Goal: Navigation & Orientation: Find specific page/section

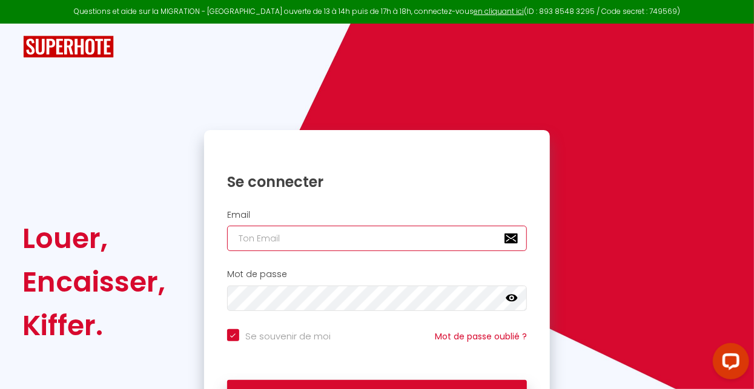
click at [265, 238] on input "email" at bounding box center [377, 238] width 300 height 25
type input "[EMAIL_ADDRESS][DOMAIN_NAME]"
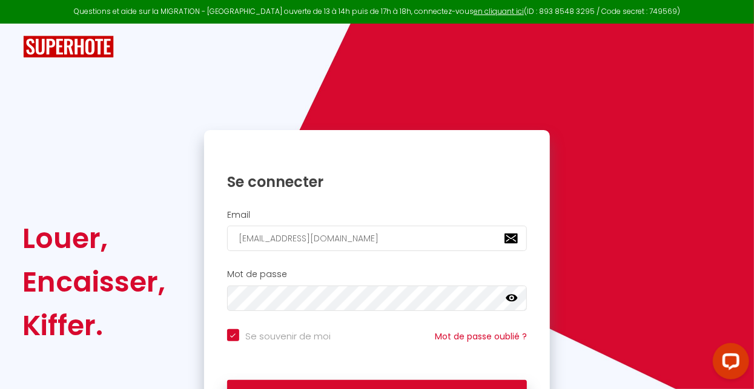
click at [227, 380] on button "Se connecter" at bounding box center [377, 395] width 300 height 30
checkbox input "true"
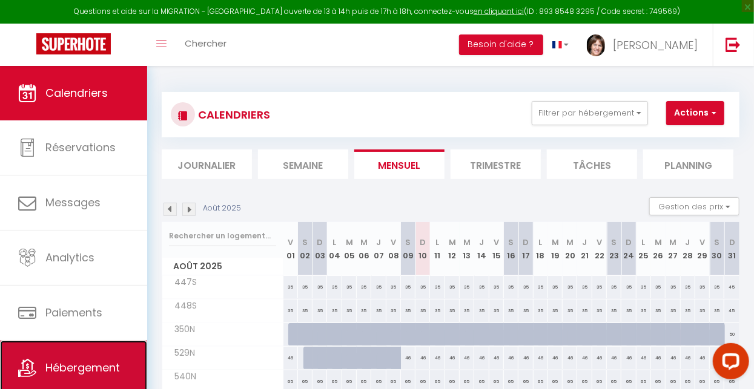
click at [89, 371] on span "Hébergement" at bounding box center [82, 367] width 74 height 15
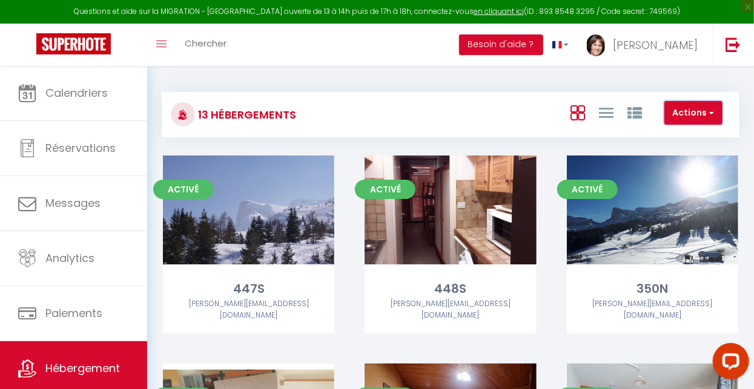
click at [704, 116] on button "Actions" at bounding box center [693, 113] width 58 height 24
click at [714, 113] on button "Actions" at bounding box center [693, 113] width 58 height 24
click at [611, 122] on link at bounding box center [606, 112] width 15 height 20
click at [641, 114] on icon at bounding box center [634, 113] width 15 height 15
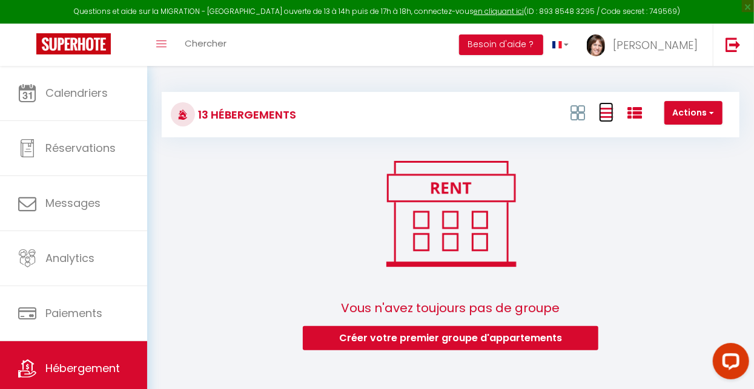
click at [613, 118] on icon at bounding box center [606, 112] width 15 height 15
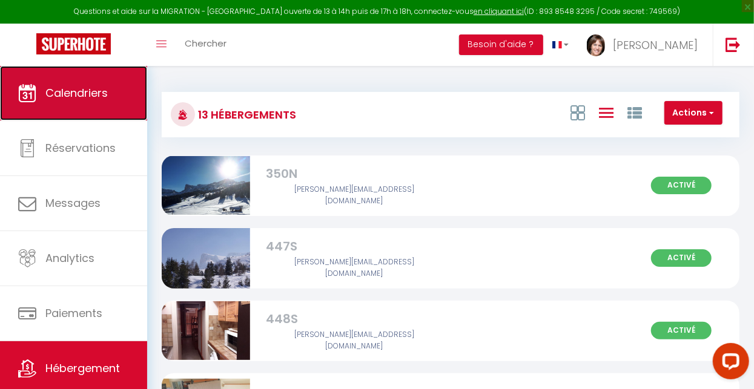
click at [74, 100] on span "Calendriers" at bounding box center [76, 92] width 62 height 15
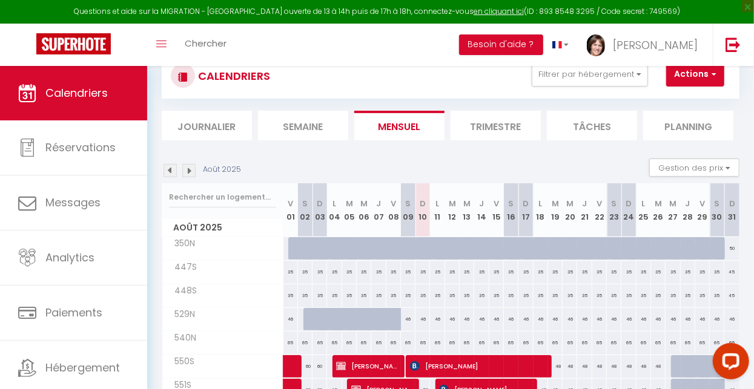
scroll to position [38, 0]
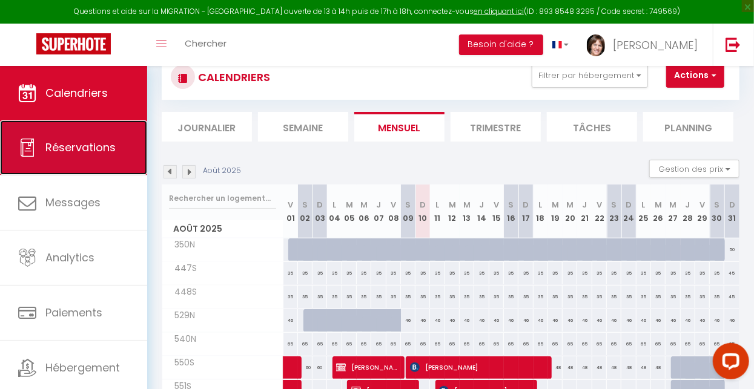
click at [73, 149] on span "Réservations" at bounding box center [80, 147] width 70 height 15
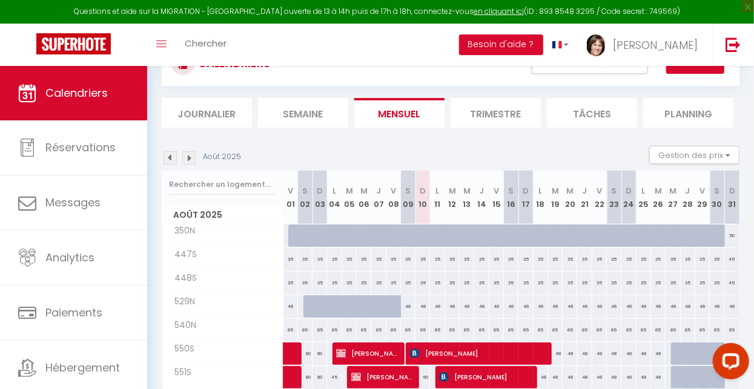
scroll to position [51, 0]
click at [165, 158] on img at bounding box center [169, 158] width 13 height 13
select select
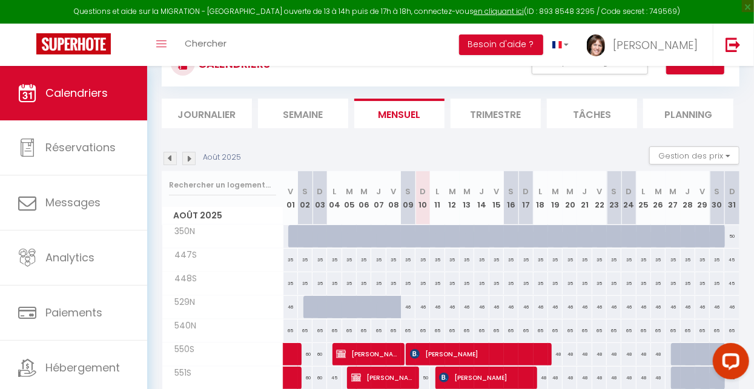
select select
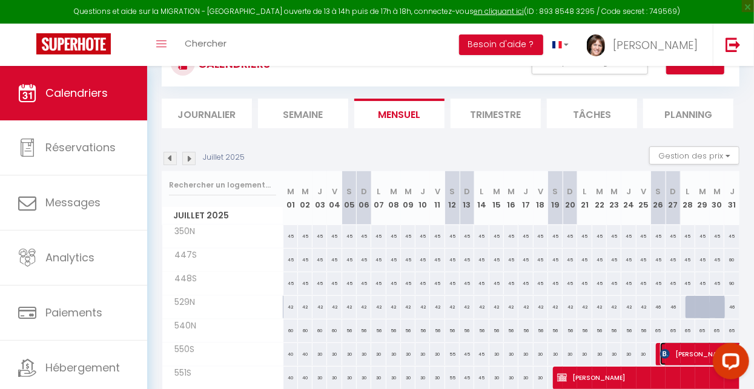
click at [691, 354] on span "STEPHANIE BEYNET" at bounding box center [757, 354] width 195 height 23
select select "OK"
select select "1"
select select "0"
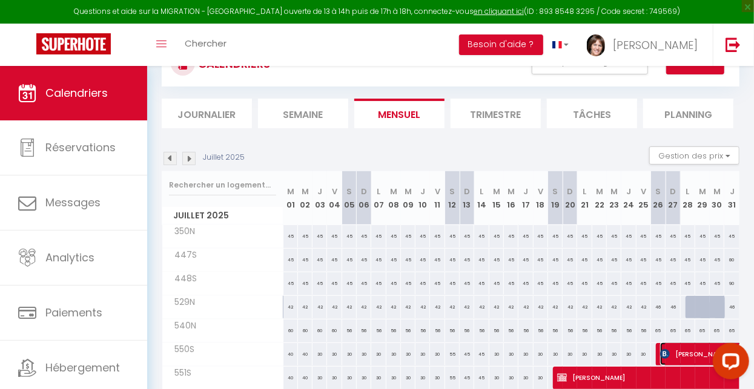
select select "1"
select select
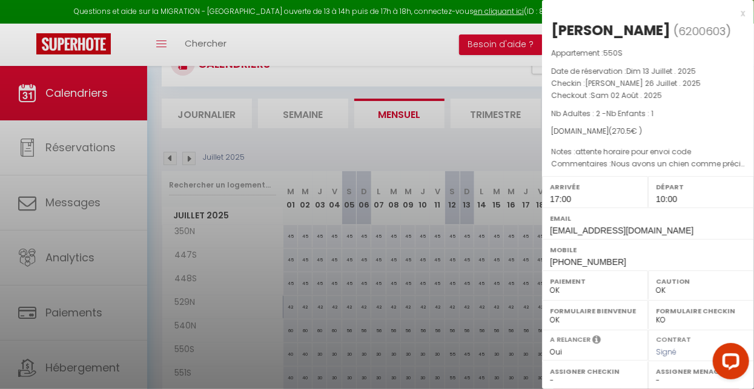
select select "39439"
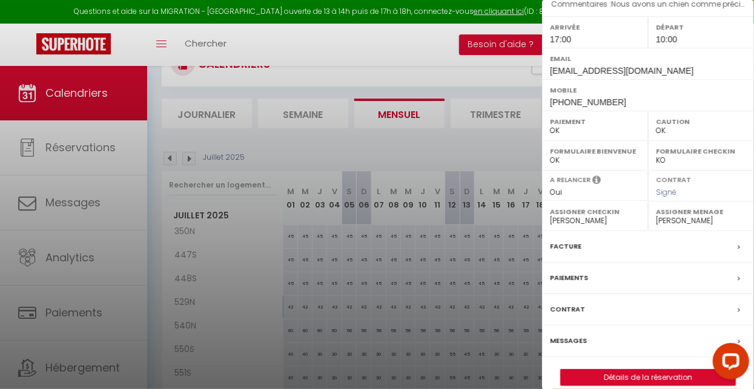
scroll to position [174, 0]
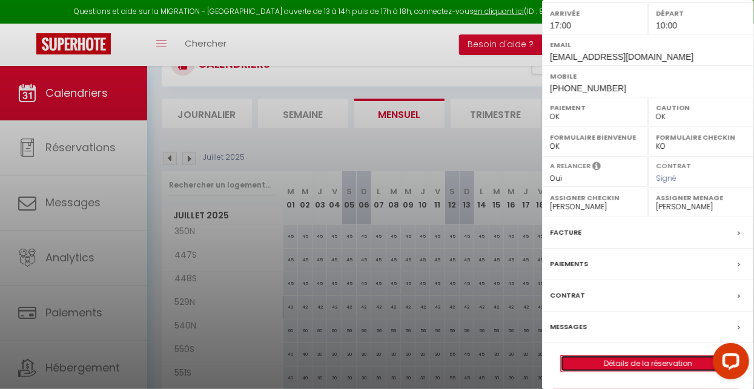
click at [659, 361] on link "Détails de la réservation" at bounding box center [648, 364] width 174 height 16
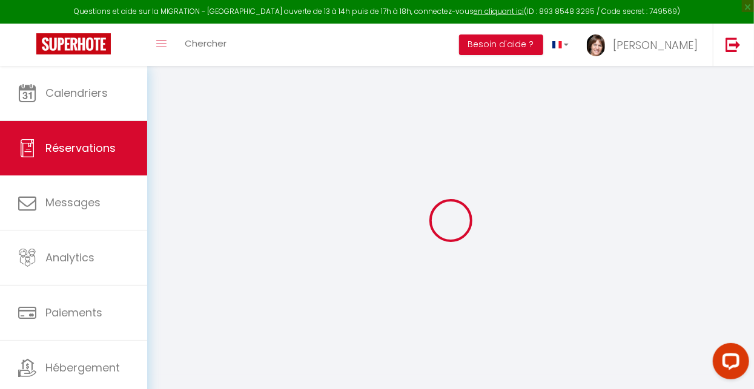
select select
checkbox input "false"
select select
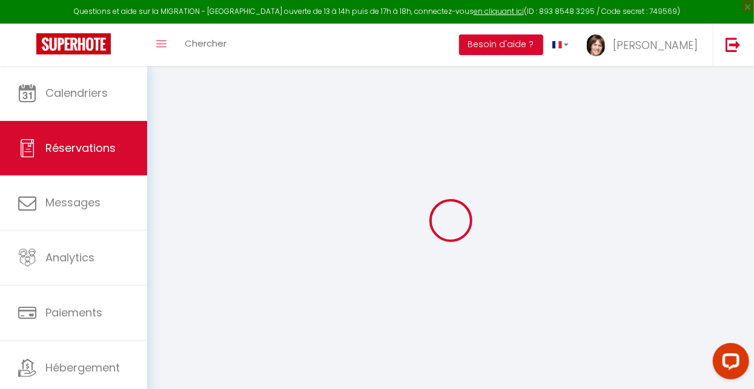
checkbox input "false"
type complète0 "attente horaire pour envoi code"
type textarea "Nous avons un chien comme précisé dans la demande Merci beaucoup Cordialement"
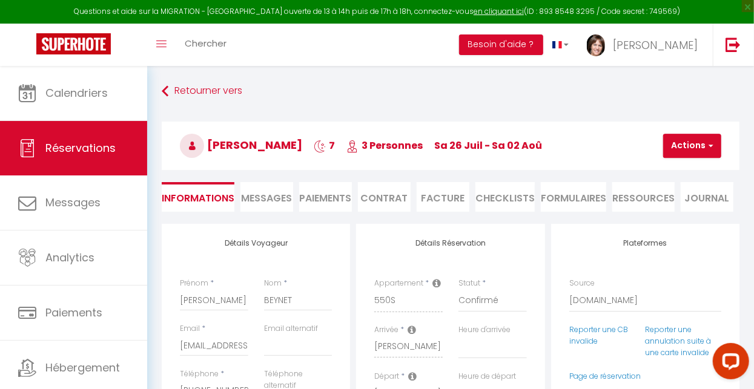
type input "50"
select select
checkbox input "false"
select select "17:00"
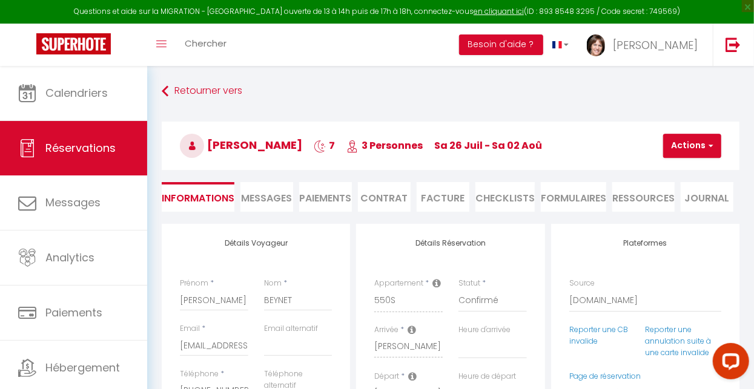
select select "10:00"
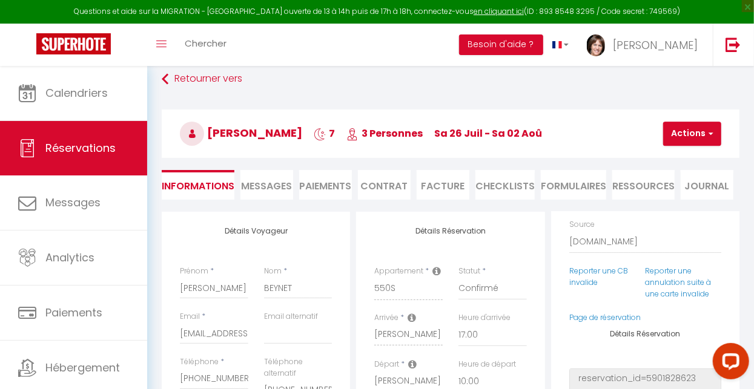
scroll to position [4, 0]
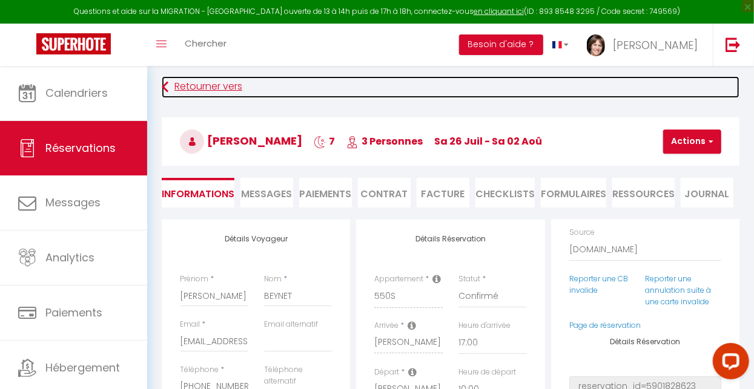
click at [163, 88] on icon at bounding box center [165, 87] width 7 height 22
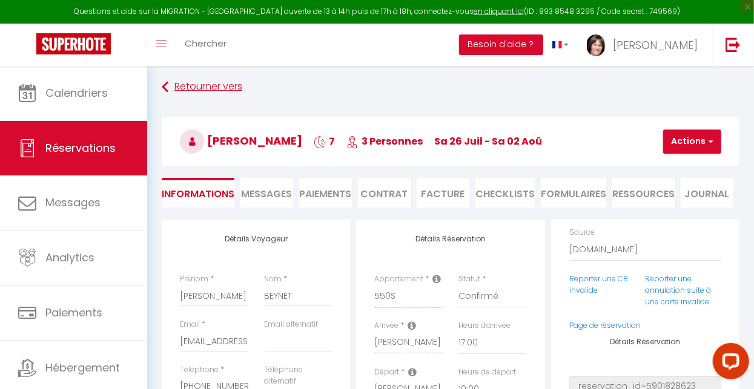
scroll to position [51, 0]
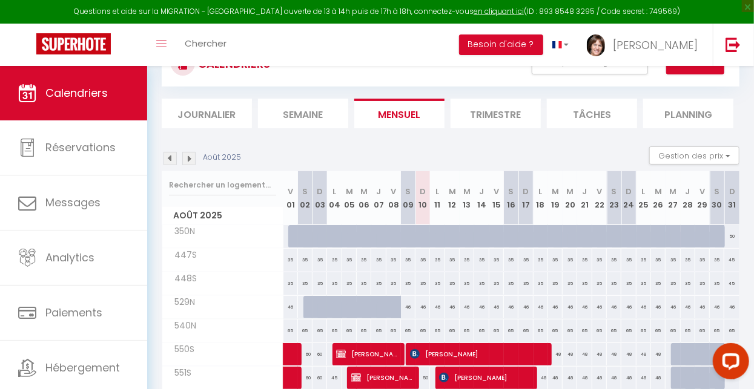
click at [191, 157] on img at bounding box center [188, 158] width 13 height 13
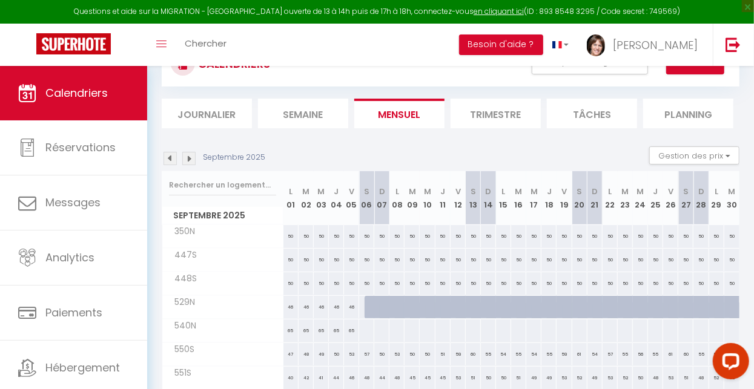
click at [188, 158] on img at bounding box center [188, 158] width 13 height 13
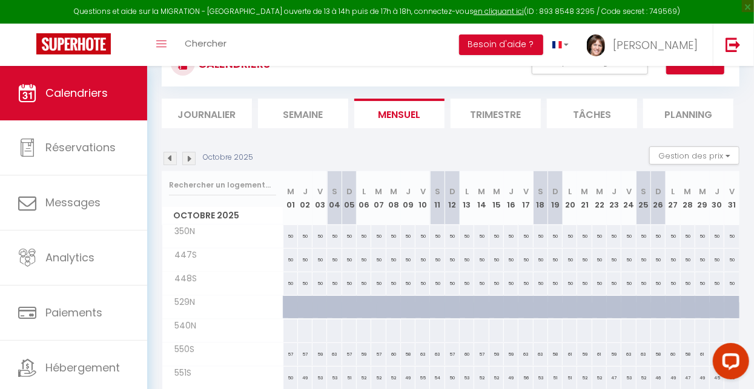
click at [191, 160] on img at bounding box center [188, 158] width 13 height 13
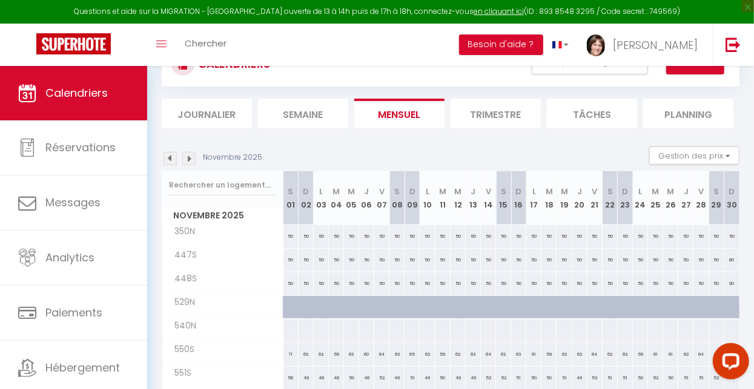
click at [191, 159] on img at bounding box center [188, 158] width 13 height 13
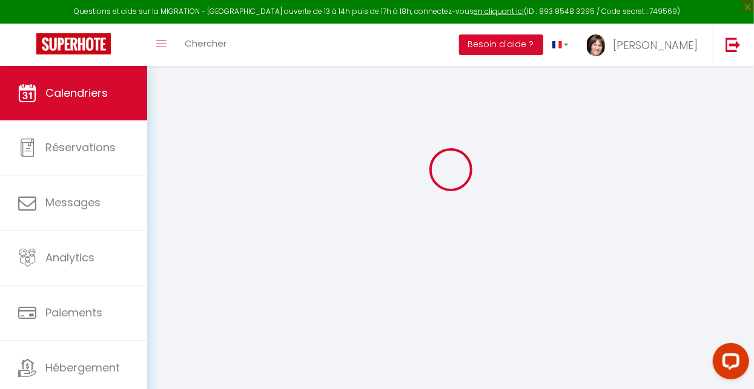
select select
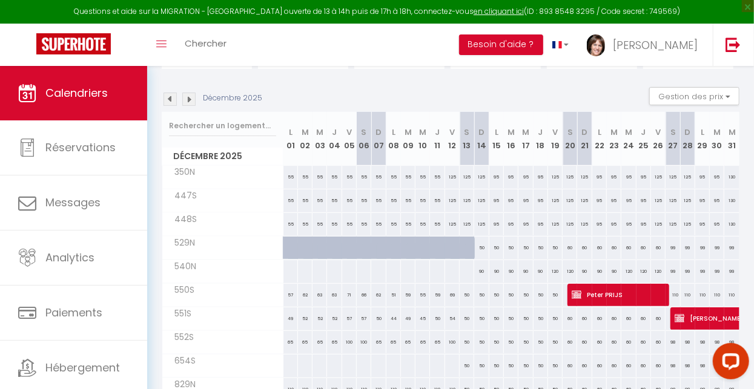
scroll to position [120, 0]
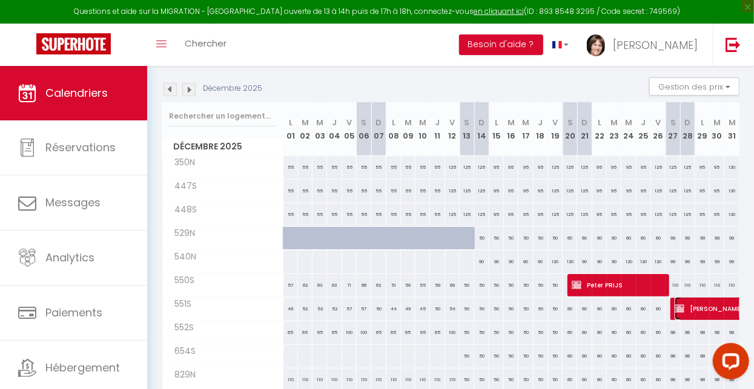
select select "OK"
select select "KO"
select select "0"
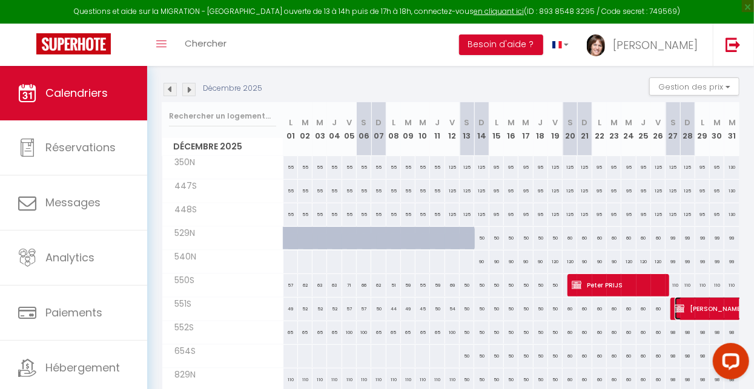
select select "1"
select select
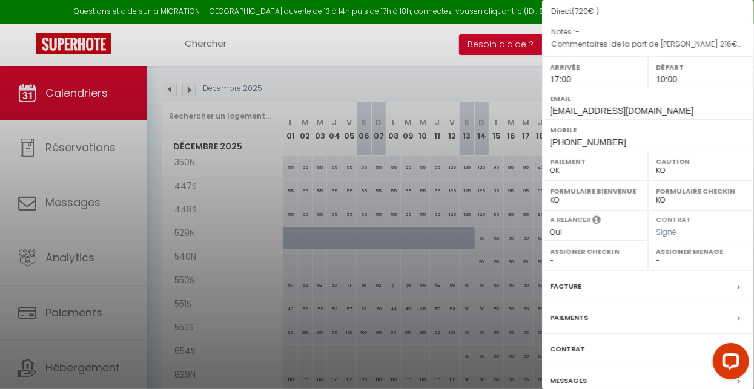
scroll to position [121, 0]
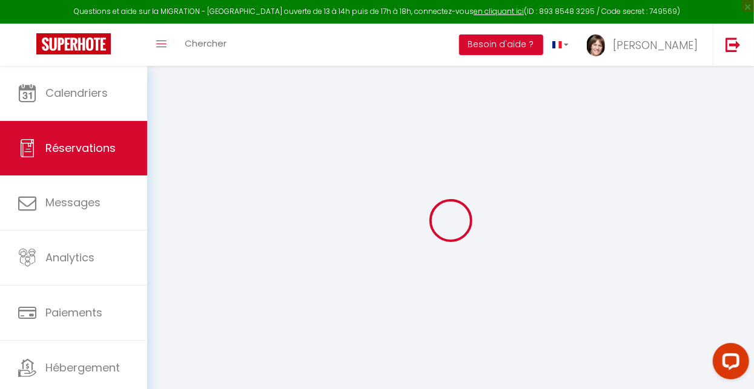
type input "Iris"
type input "GREANI"
type input "irisgreani@gmail.com"
type input "+33610208198"
type input "83500"
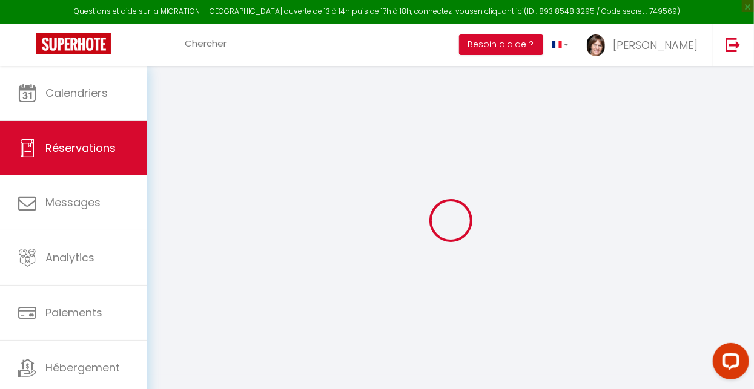
type input "700 avenue Pierre Auguste Renoir 62 lot les acacias"
type input "LA SEYNE SUR MER"
select select "FR"
select select "57792"
select select "1"
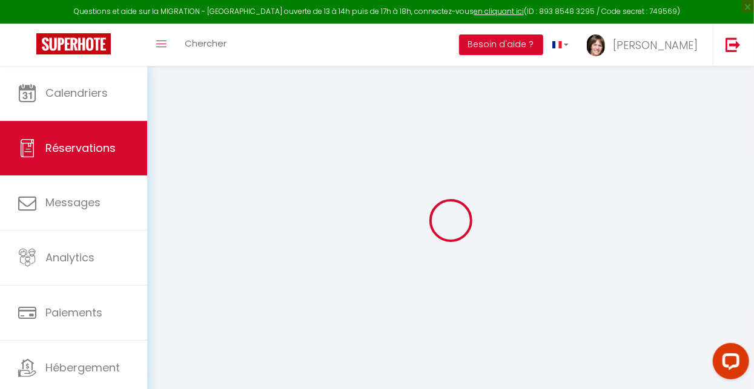
type input "Sam 27 Décembre 2025"
select select
type input "Sam 03 Janvier 2026"
select select
type input "2"
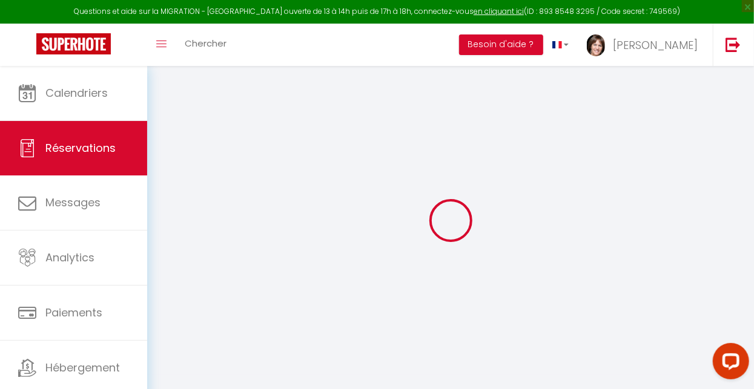
type input "2"
select select "12"
select select
type input "720"
checkbox input "false"
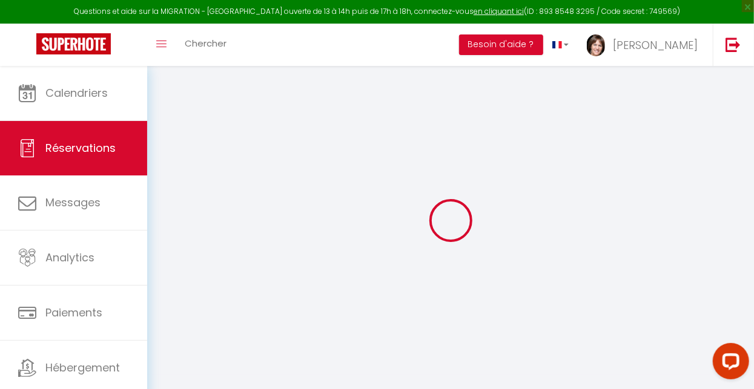
type input "0"
select select
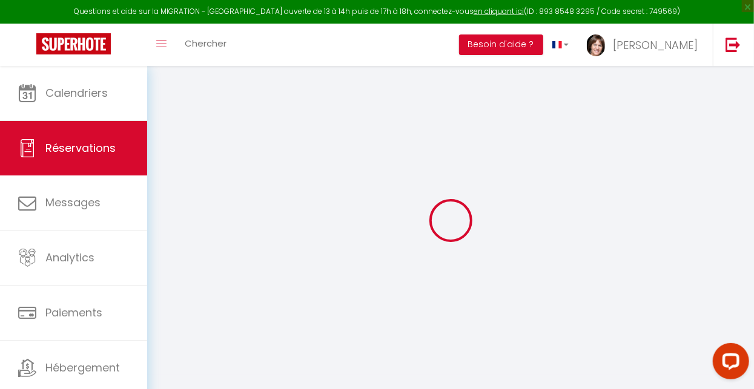
select select
select select "14"
checkbox input "false"
select select
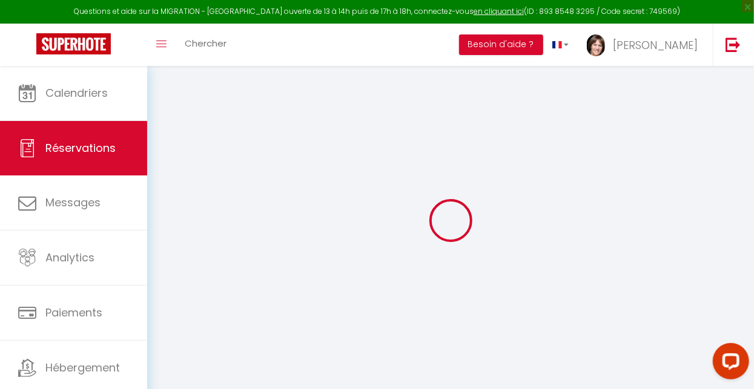
checkbox input "false"
select select
checkbox input "false"
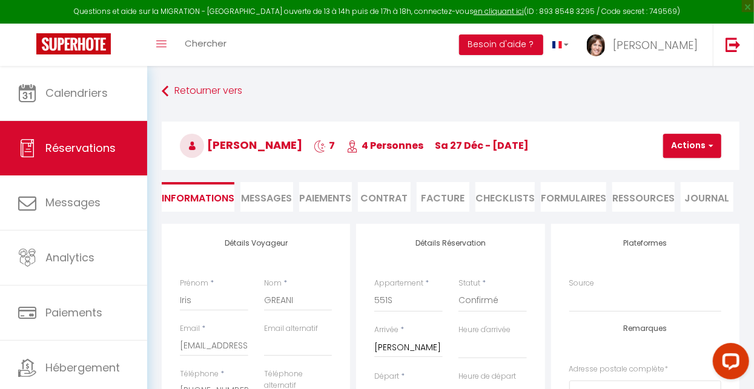
select select
checkbox input "false"
type textarea "de la part de Vincent Cartier 216€vir 06/05/25"
select select
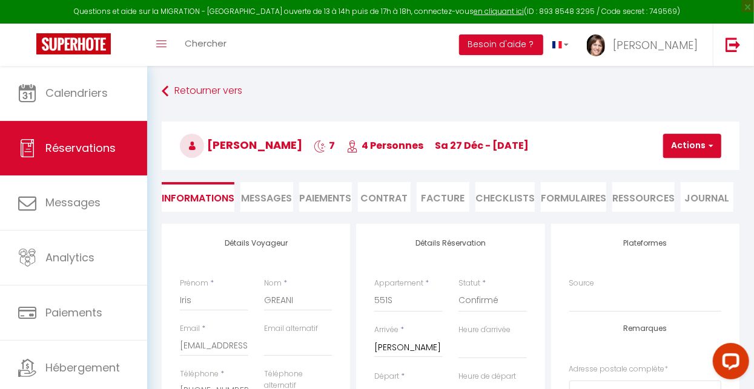
select select
checkbox input "false"
select select "17:00"
select select "10:00"
click at [266, 199] on span "Messages" at bounding box center [267, 198] width 51 height 14
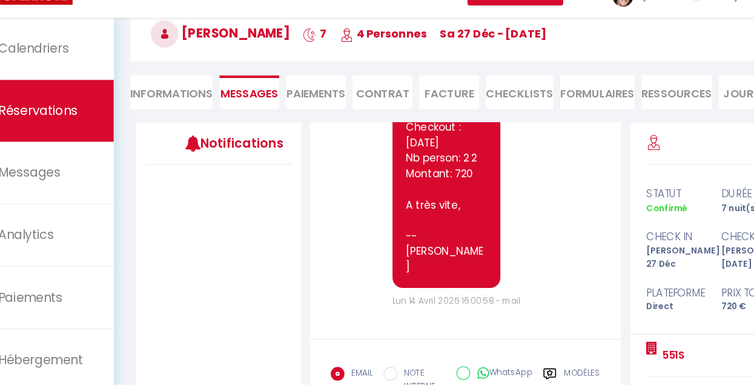
scroll to position [66, 0]
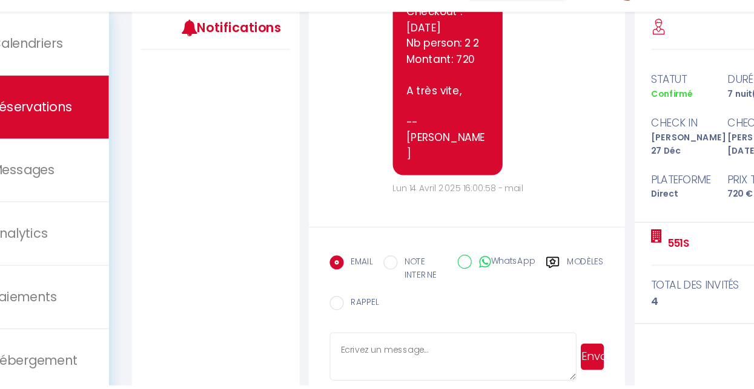
click at [488, 380] on textarea at bounding box center [445, 365] width 214 height 42
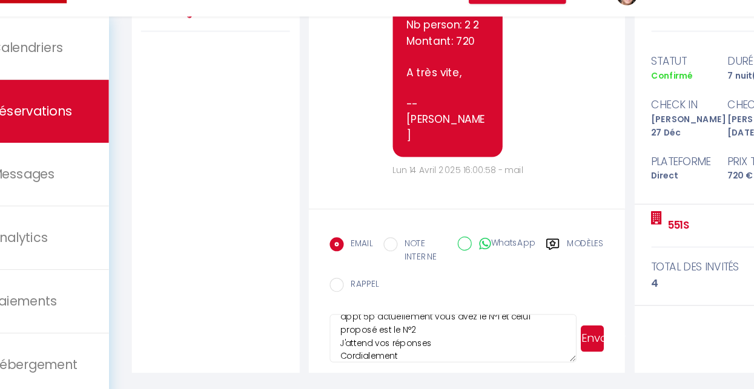
scroll to position [161, 0]
type textarea "Bonjour Suite à votre réservation, je voulais savoir si cela ne vous dérangez p…"
click at [574, 346] on button "Envoyer" at bounding box center [566, 345] width 20 height 23
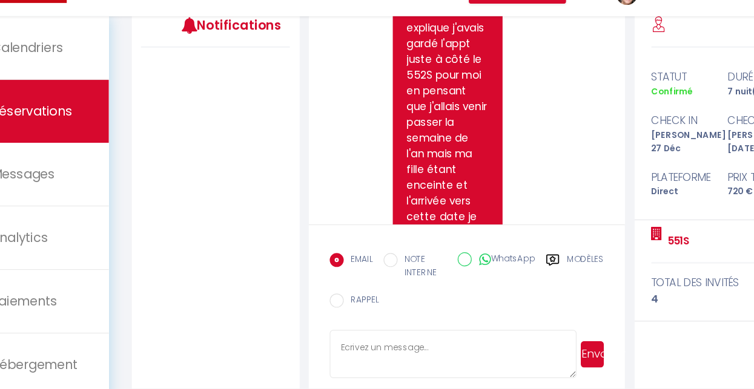
scroll to position [168, 0]
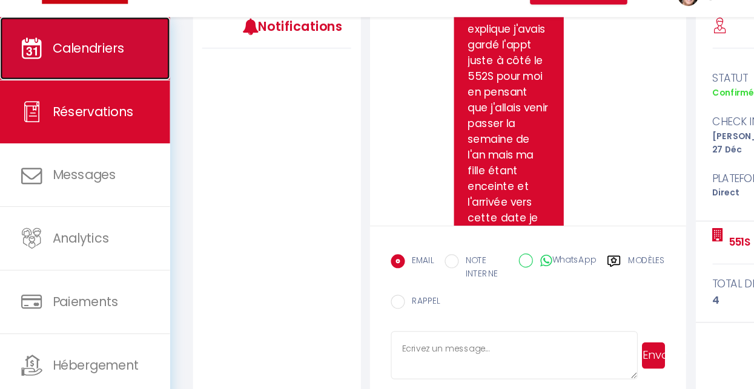
click at [73, 99] on span "Calendriers" at bounding box center [76, 92] width 62 height 15
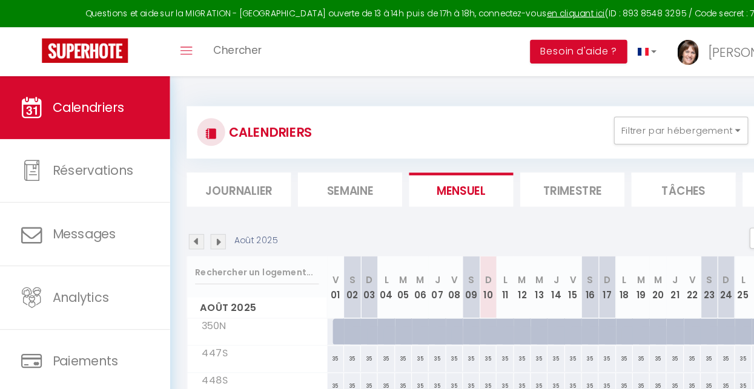
click at [190, 212] on img at bounding box center [188, 209] width 13 height 13
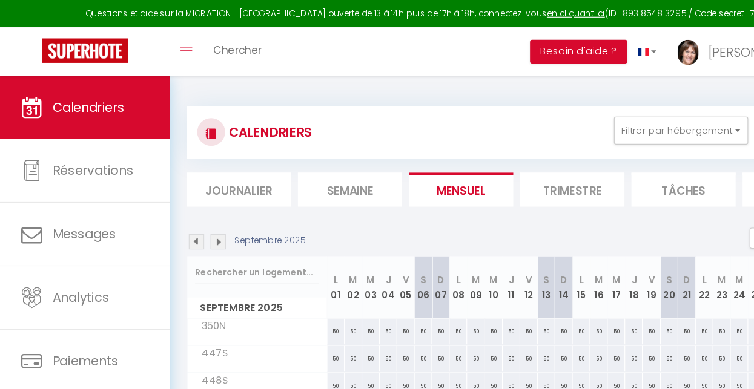
click at [187, 213] on img at bounding box center [188, 209] width 13 height 13
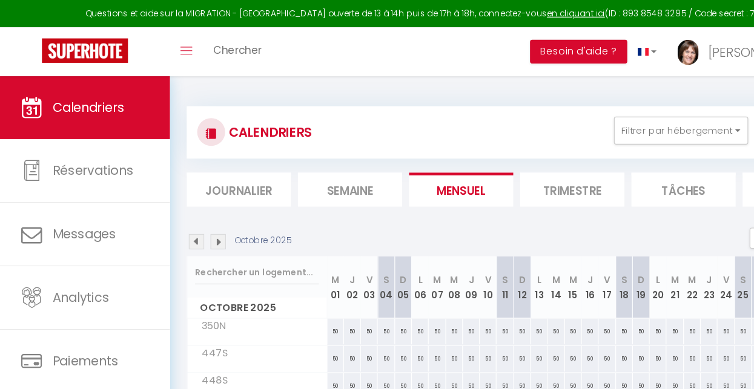
click at [188, 211] on img at bounding box center [188, 209] width 13 height 13
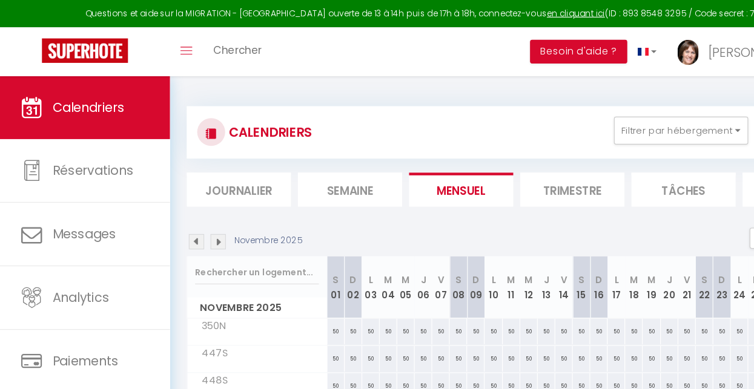
click at [187, 214] on img at bounding box center [188, 209] width 13 height 13
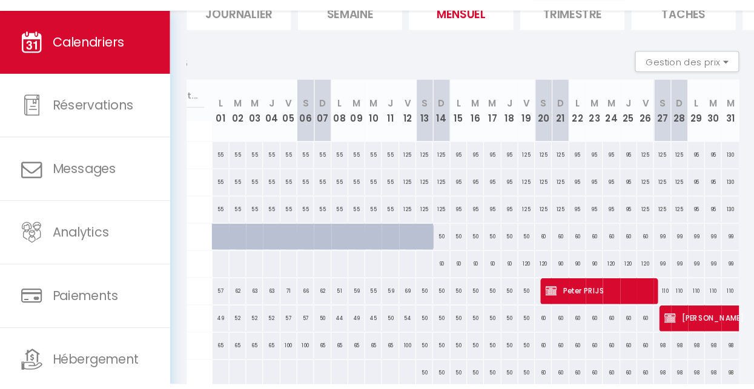
scroll to position [0, 130]
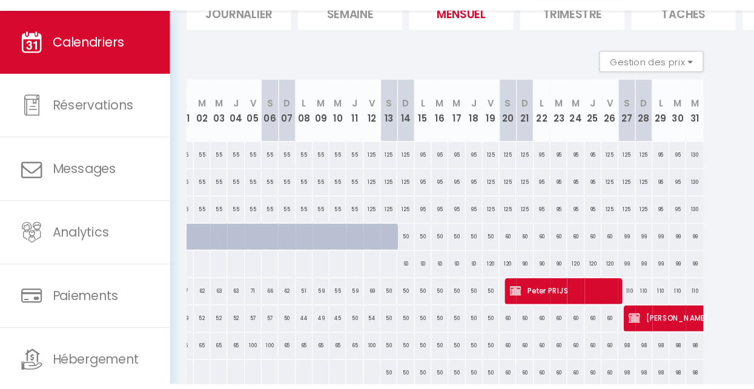
click at [565, 311] on div "110" at bounding box center [572, 309] width 15 height 22
type input "110"
type input "Lun 29 Décembre 2025"
type input "Mar 30 Décembre 2025"
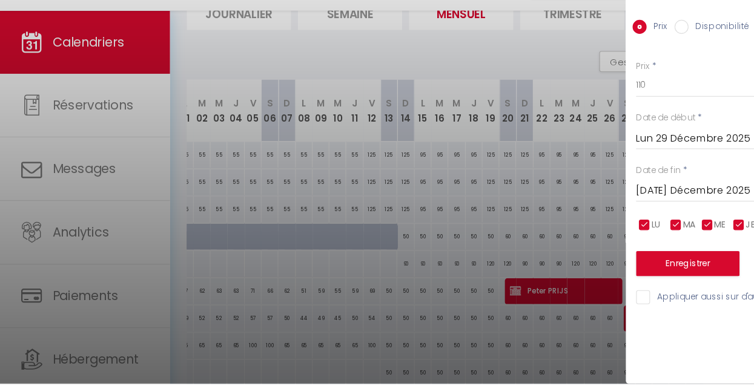
click at [602, 178] on input "Lun 29 Décembre 2025" at bounding box center [652, 177] width 203 height 16
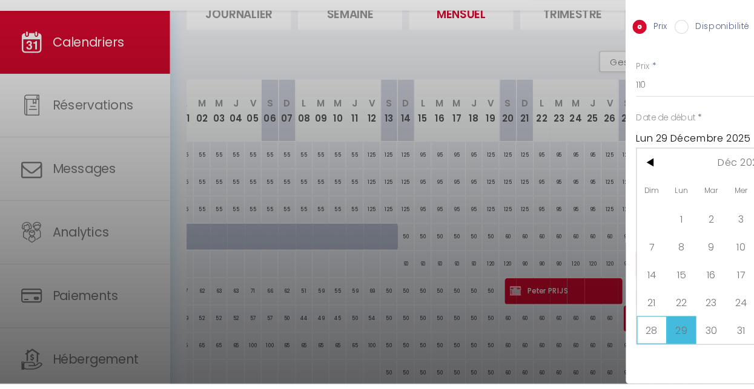
click at [572, 347] on span "28" at bounding box center [564, 343] width 26 height 24
type input "Dim 28 Décembre 2025"
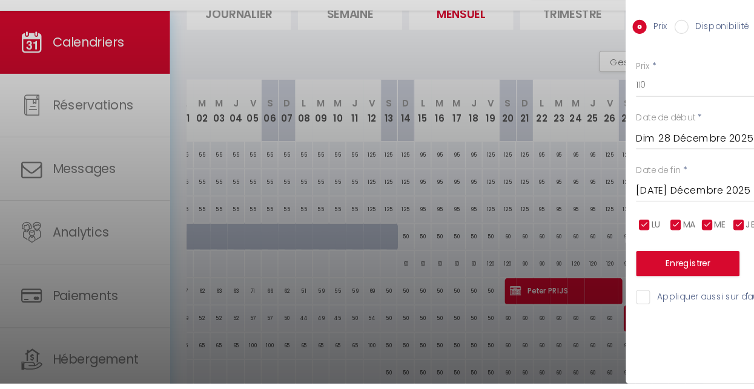
click at [605, 222] on input "Mar 30 Décembre 2025" at bounding box center [652, 222] width 203 height 16
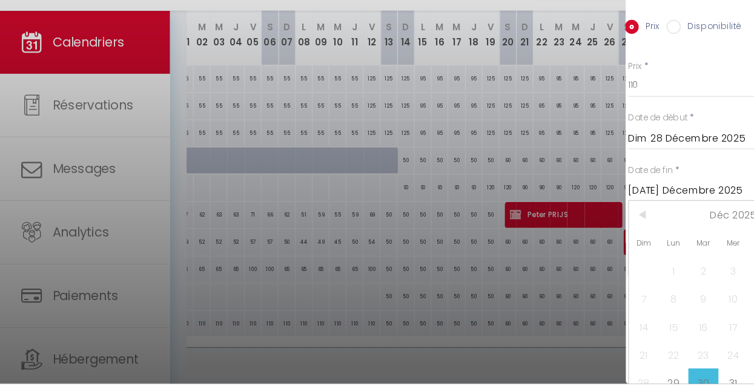
scroll to position [162, 0]
click at [619, 223] on input "Mar 30 Décembre 2025" at bounding box center [645, 222] width 203 height 16
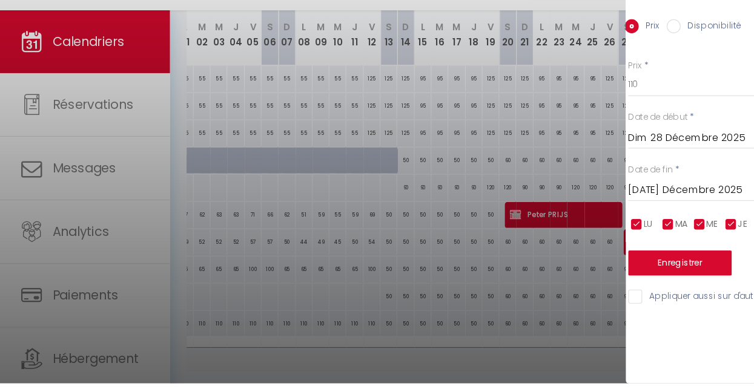
click at [620, 223] on input "Mar 30 Décembre 2025" at bounding box center [645, 222] width 203 height 16
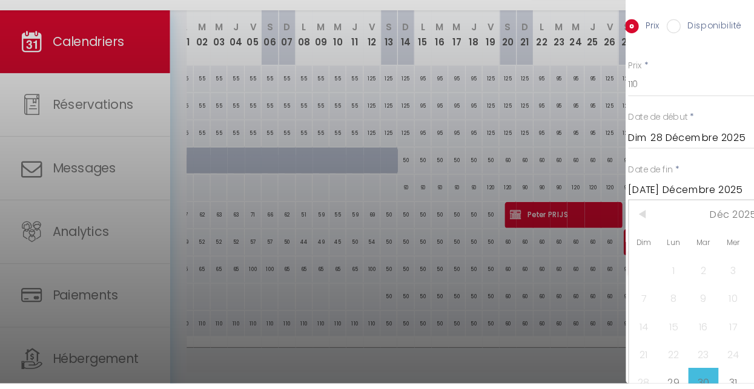
click at [636, 245] on span "Déc 2025" at bounding box center [634, 243] width 129 height 24
click at [559, 242] on span "<" at bounding box center [557, 243] width 26 height 24
click at [637, 220] on input "Mar 30 Décembre 2025" at bounding box center [645, 222] width 203 height 16
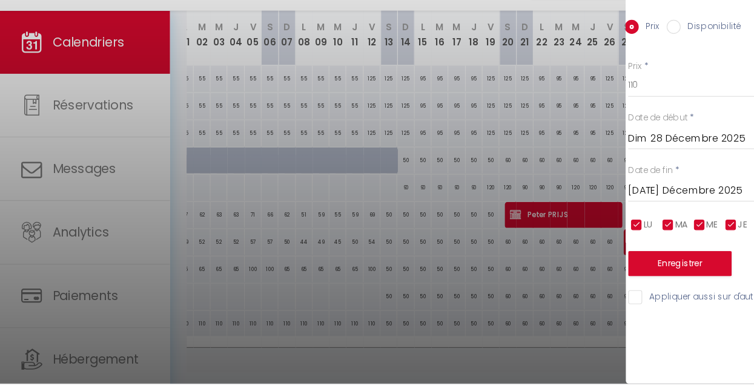
click at [630, 222] on input "Mar 30 Décembre 2025" at bounding box center [645, 222] width 203 height 16
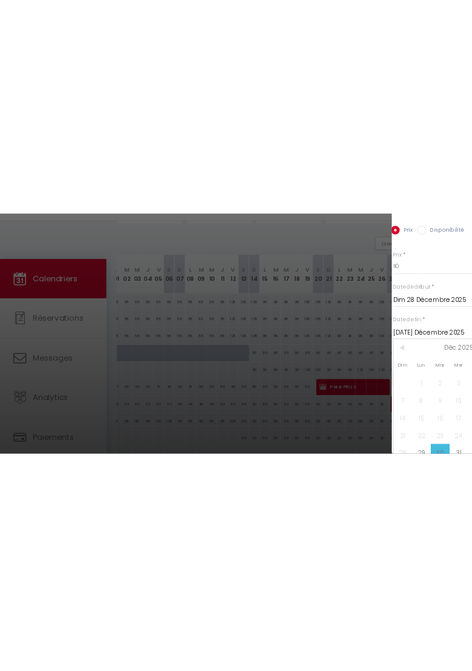
scroll to position [65, 0]
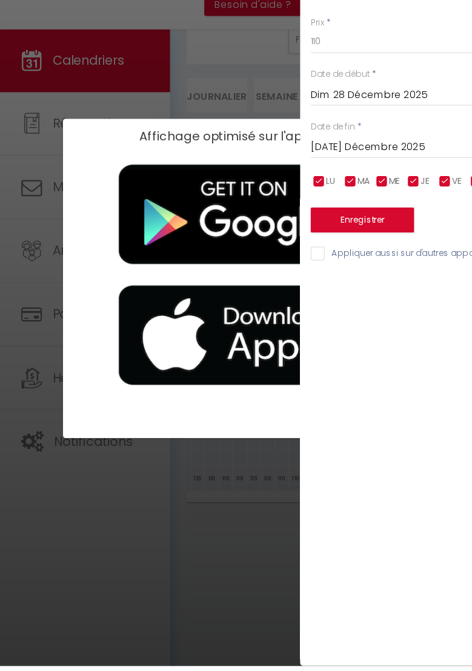
click at [328, 215] on input "Mar 30 Décembre 2025" at bounding box center [370, 222] width 203 height 16
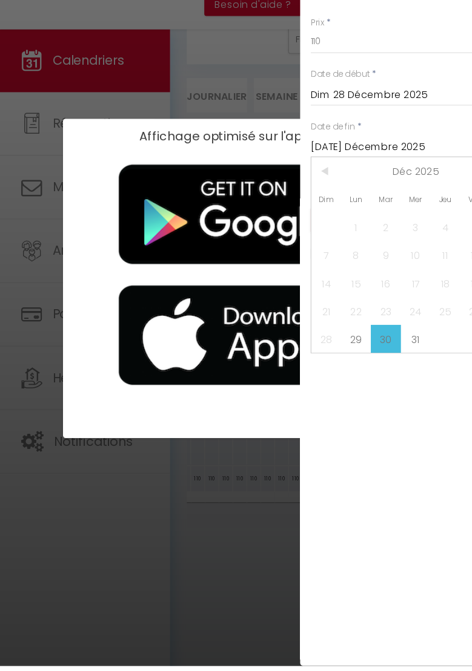
click at [15, 267] on div "Affichage optimisé sur l'application mobile ×" at bounding box center [236, 335] width 472 height 671
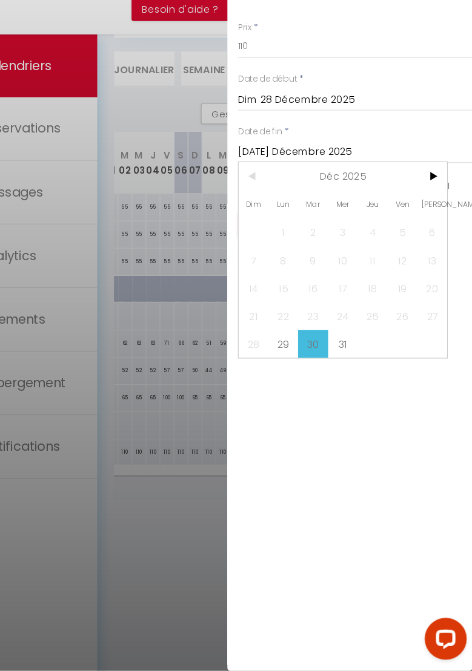
scroll to position [96, 0]
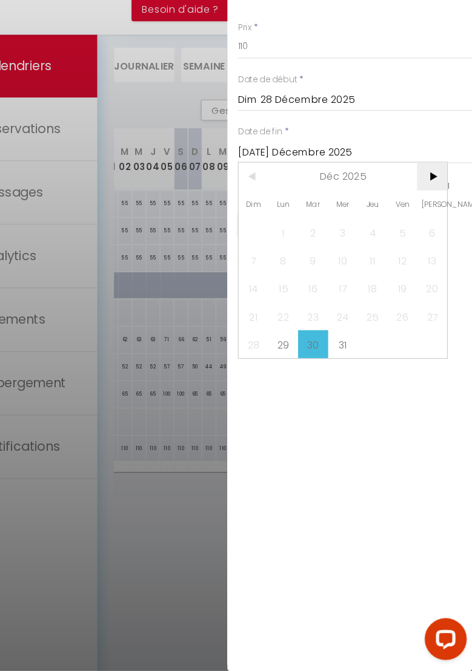
click at [438, 242] on span ">" at bounding box center [437, 243] width 26 height 24
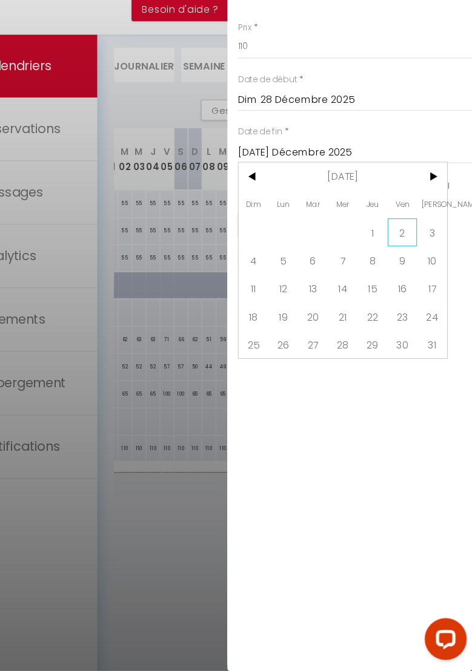
click at [412, 288] on span "2" at bounding box center [411, 291] width 26 height 24
type input "Ven 02 Janvier 2026"
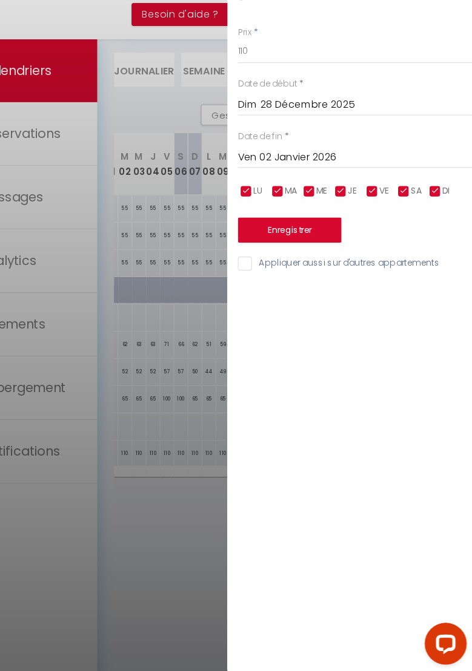
click at [272, 317] on input "Appliquer aussi sur d'autres appartements" at bounding box center [370, 314] width 203 height 12
checkbox input "true"
click at [334, 285] on button "Enregistrer" at bounding box center [314, 285] width 90 height 22
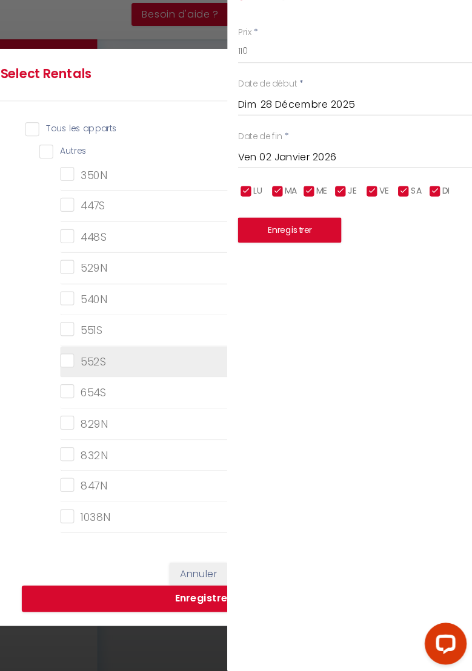
click at [121, 389] on input "552S" at bounding box center [254, 399] width 278 height 12
checkbox input "true"
checkbox input "false"
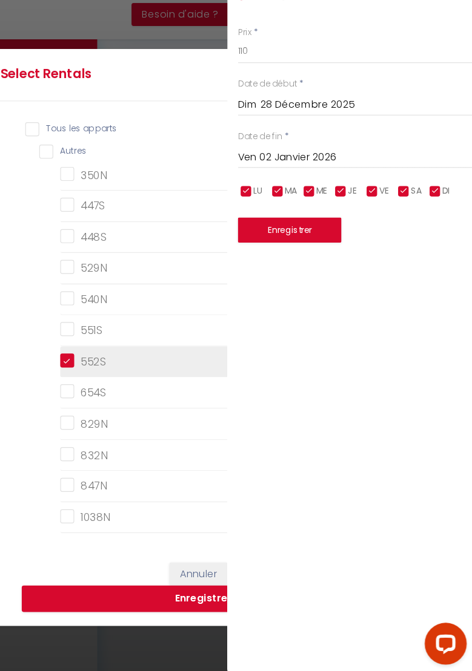
checkbox input "false"
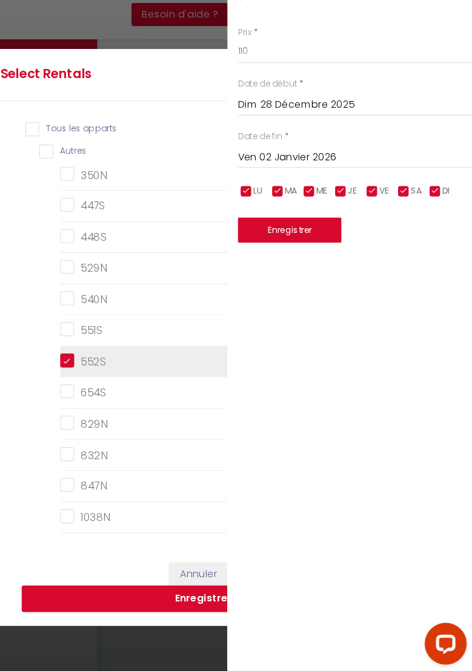
checkbox input "false"
click at [214, 389] on button "Enregistrer" at bounding box center [239, 604] width 315 height 23
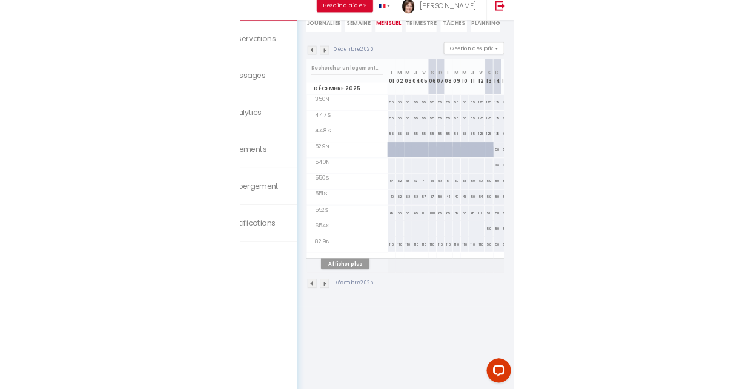
scroll to position [80, 0]
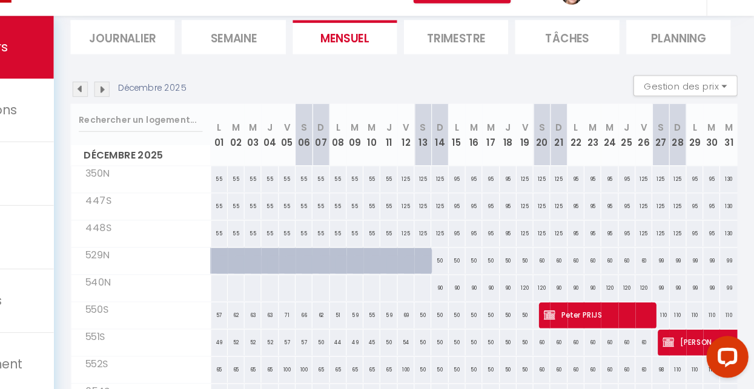
click at [692, 329] on div "110" at bounding box center [687, 325] width 15 height 22
type input "110"
type input "Dim 28 Décembre 2025"
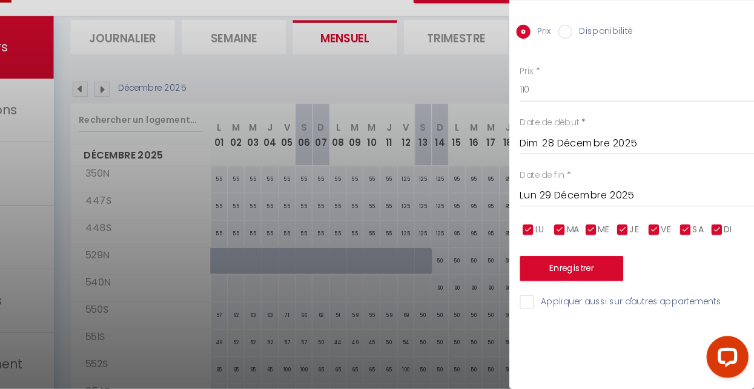
click at [632, 217] on input "Lun 29 Décembre 2025" at bounding box center [652, 222] width 203 height 16
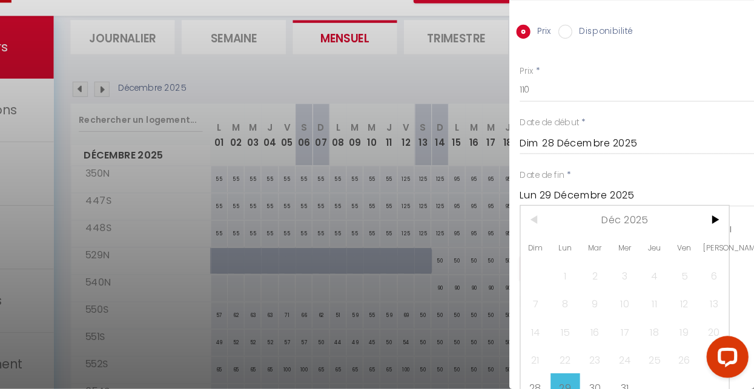
scroll to position [81, 0]
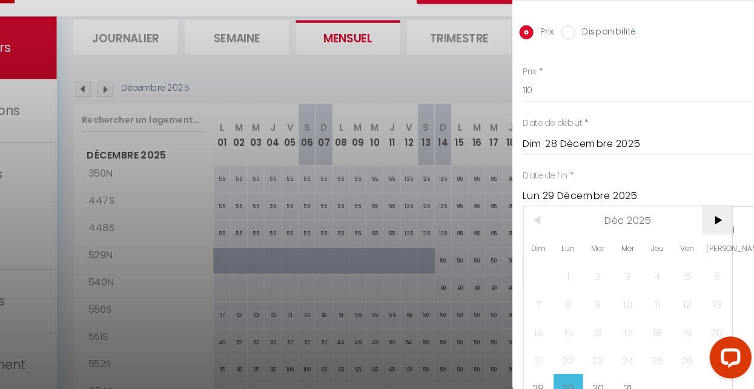
click at [723, 242] on span ">" at bounding box center [719, 243] width 26 height 24
click at [697, 294] on span "2" at bounding box center [693, 291] width 26 height 24
type input "Ven 02 Janvier 2026"
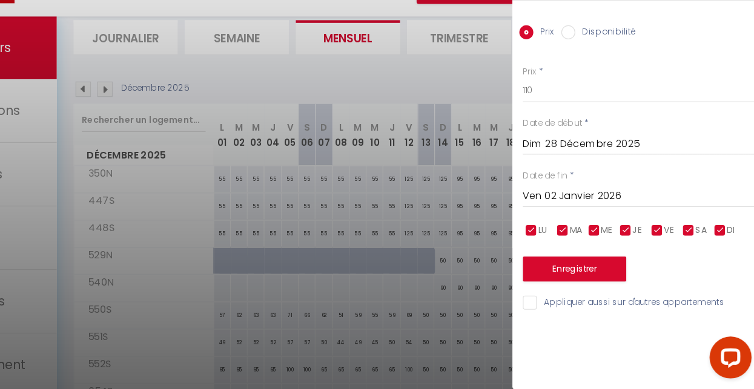
click at [600, 84] on label "Disponibilité" at bounding box center [622, 80] width 52 height 13
click at [596, 84] on input "Disponibilité" at bounding box center [590, 80] width 12 height 12
radio input "true"
radio input "false"
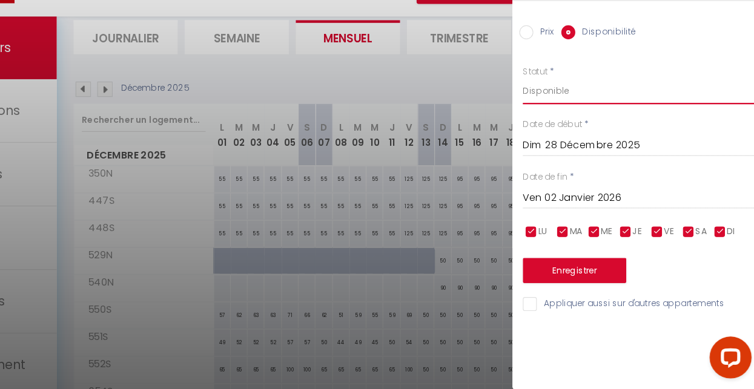
click at [584, 131] on select "Disponible Indisponible" at bounding box center [652, 130] width 203 height 23
select select "0"
click at [566, 321] on input "Appliquer aussi sur d'autres appartements" at bounding box center [652, 315] width 203 height 12
checkbox input "true"
click at [619, 288] on button "Enregistrer" at bounding box center [596, 286] width 90 height 22
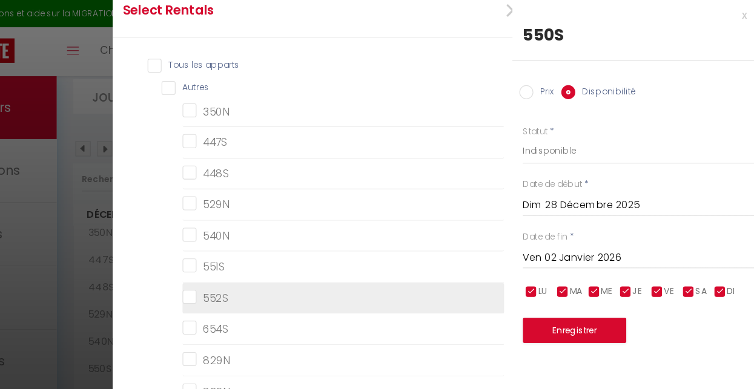
click at [260, 259] on input "552S" at bounding box center [395, 258] width 278 height 12
checkbox input "true"
checkbox input "false"
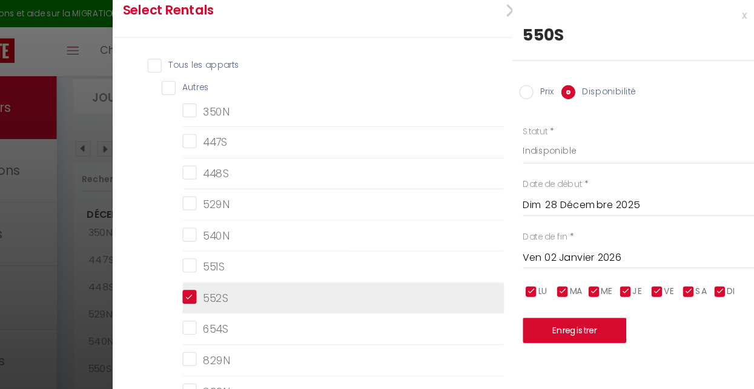
checkbox input "false"
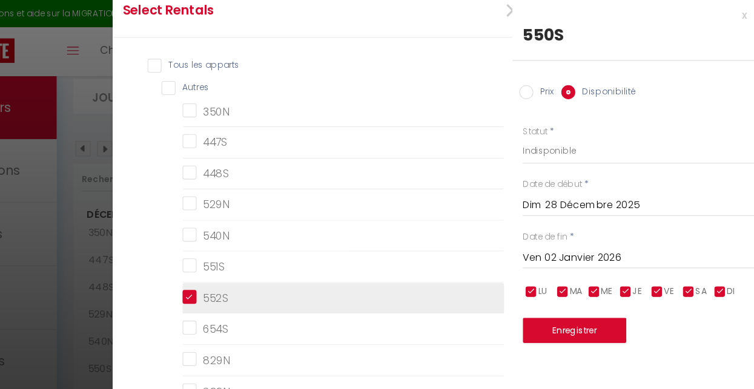
checkbox input "false"
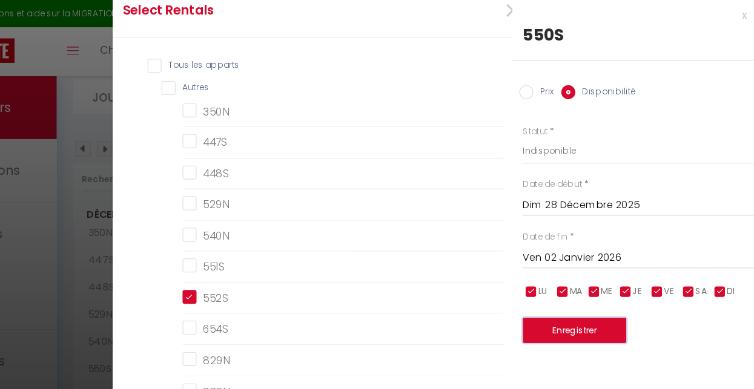
click at [615, 290] on button "Enregistrer" at bounding box center [596, 286] width 90 height 22
click at [604, 288] on button "Enregistrer" at bounding box center [596, 286] width 90 height 22
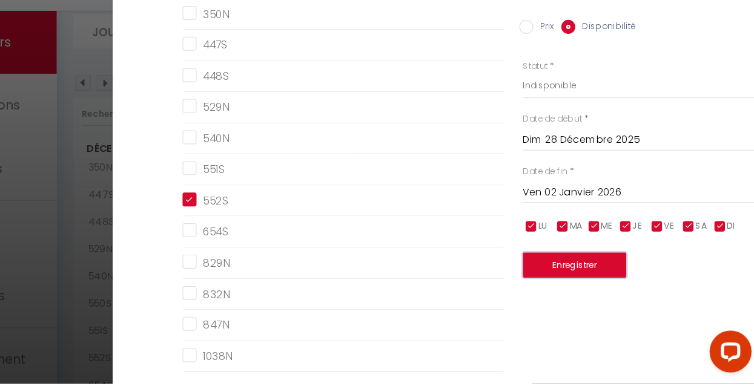
scroll to position [0, 0]
click at [616, 293] on button "Enregistrer" at bounding box center [596, 286] width 90 height 22
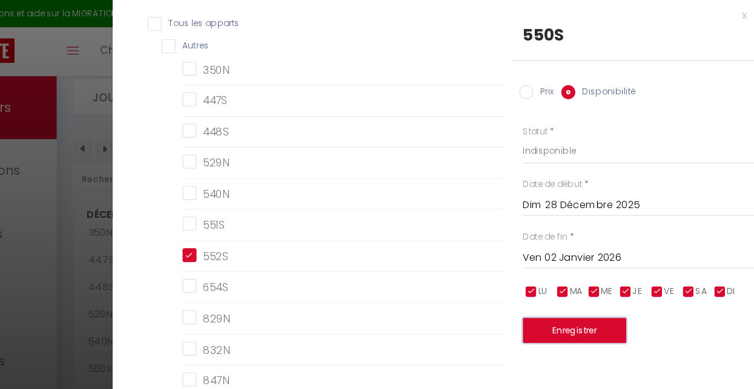
scroll to position [17, 0]
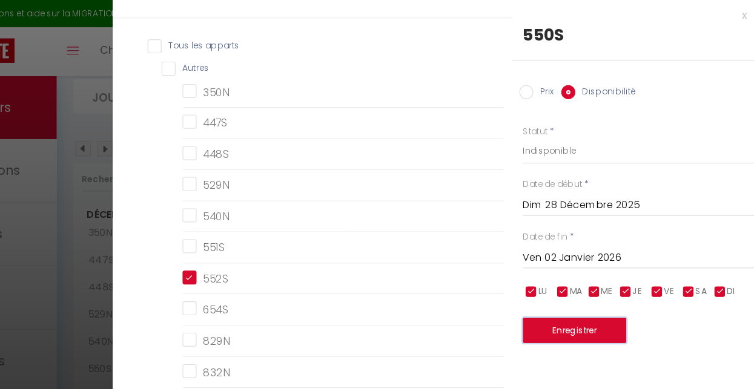
click at [607, 285] on button "Enregistrer" at bounding box center [596, 286] width 90 height 22
click at [134, 49] on div "Select Rentals × Tous les apparts Autres 350N 447S 448S 529N 540N 551S 552S 654…" at bounding box center [377, 194] width 754 height 389
click at [136, 47] on div "Select Rentals × Tous les apparts Autres 350N 447S 448S 529N 540N 551S 552S 654…" at bounding box center [377, 194] width 754 height 389
click at [612, 286] on button "Enregistrer" at bounding box center [596, 286] width 90 height 22
click at [616, 286] on button "Enregistrer" at bounding box center [596, 286] width 90 height 22
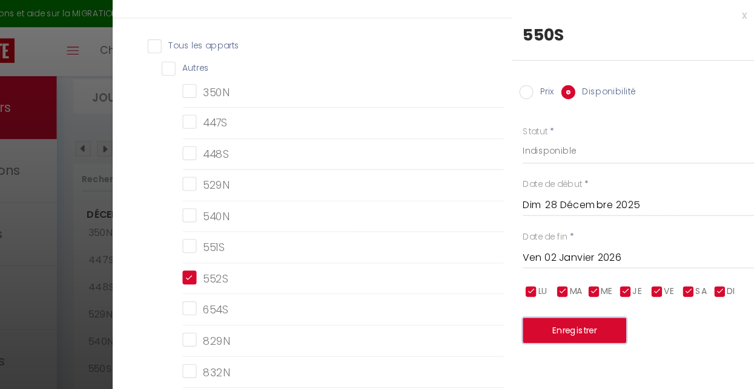
scroll to position [104, 0]
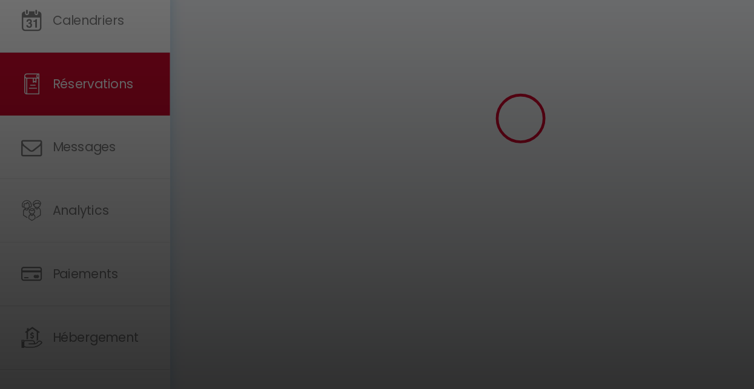
scroll to position [81, 0]
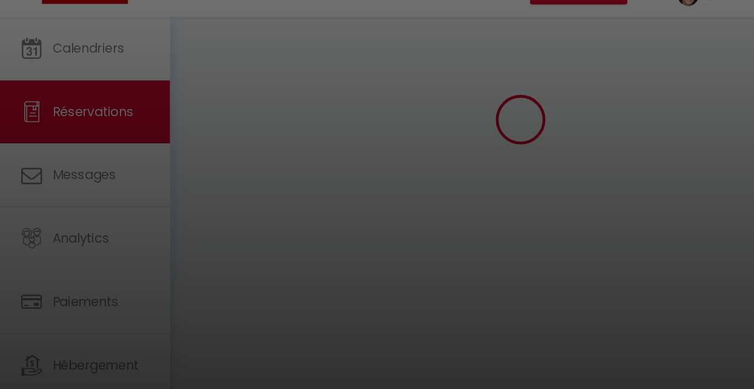
type input "Iris"
type input "GREANI"
type input "irisgreani@gmail.com"
type input "+33610208198"
type input "83500"
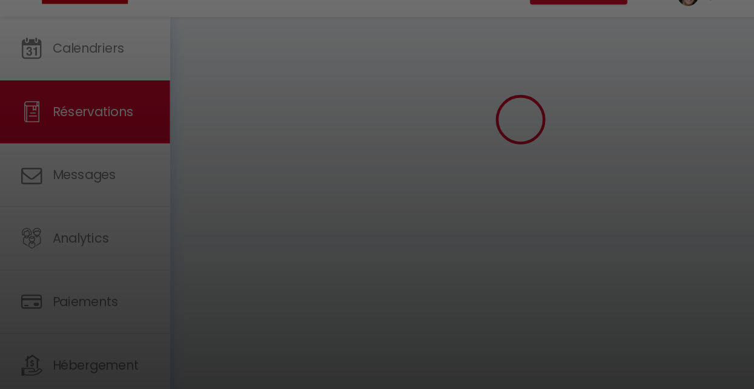
type input "700 avenue Pierre Auguste Renoir 62 lot les acacias"
type input "LA SEYNE SUR MER"
select select "FR"
select select "57792"
select select "1"
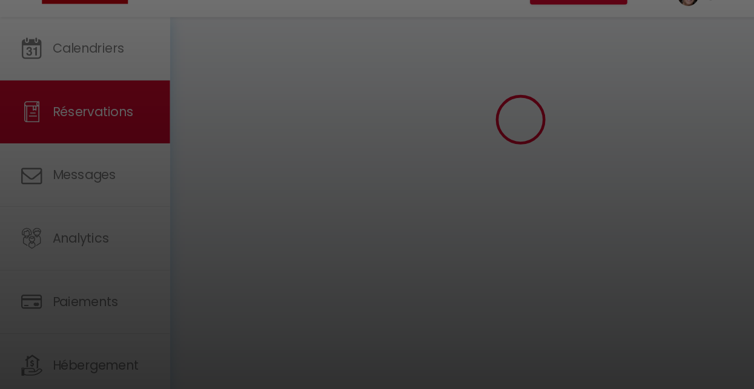
type input "Sam 27 Décembre 2025"
select select
type input "Sam 03 Janvier 2026"
select select
type input "2"
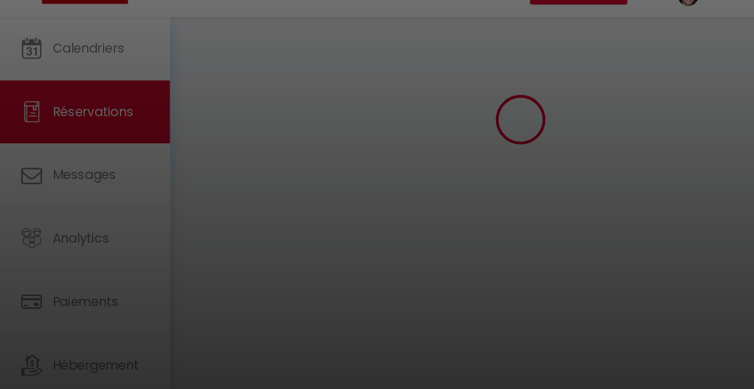
type input "2"
select select "12"
select select
type input "720"
checkbox input "false"
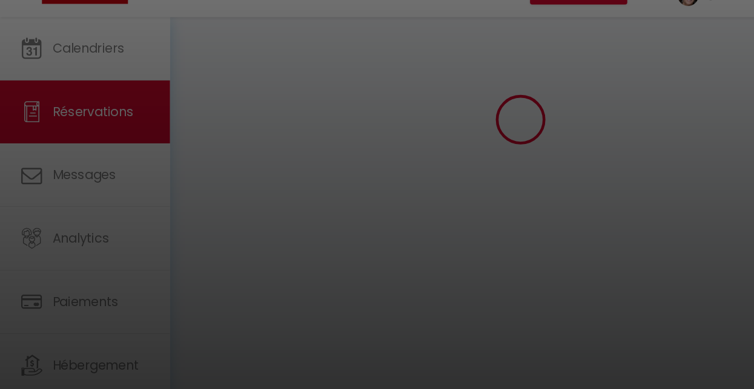
type input "0"
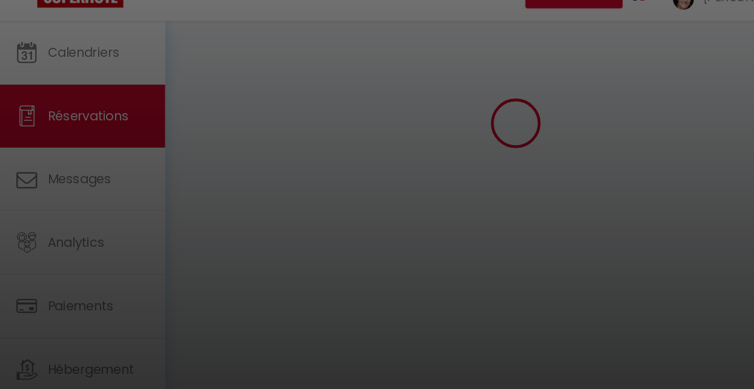
select select
select select "14"
checkbox input "false"
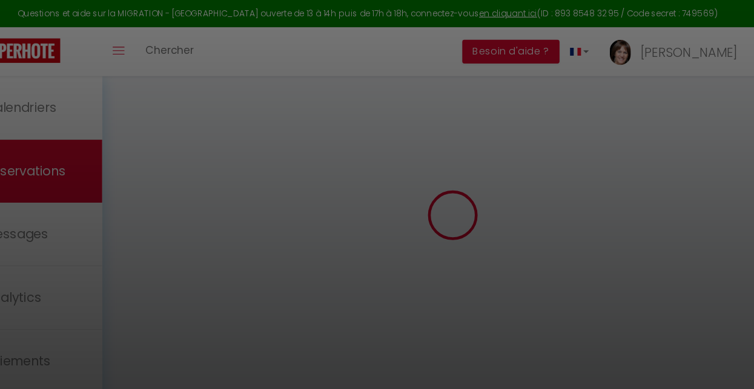
select select
checkbox input "false"
select select
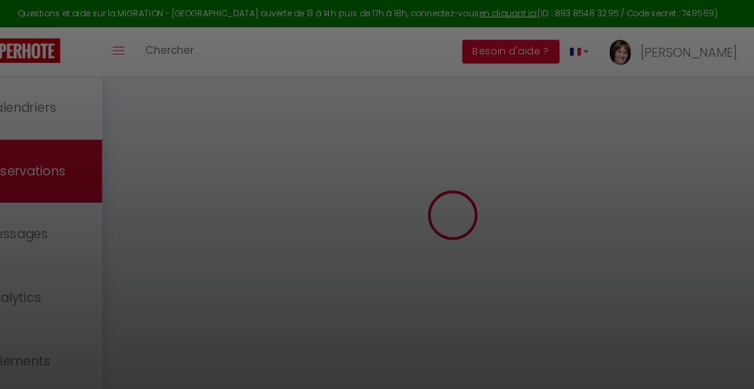
checkbox input "false"
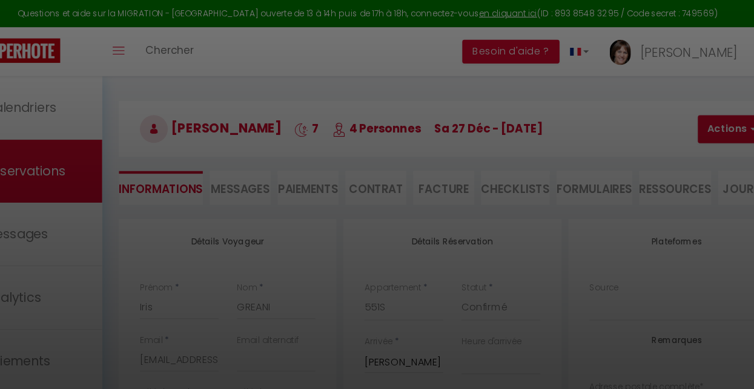
select select
checkbox input "false"
type textarea "de la part de Vincent Cartier 216€vir 06/05/25"
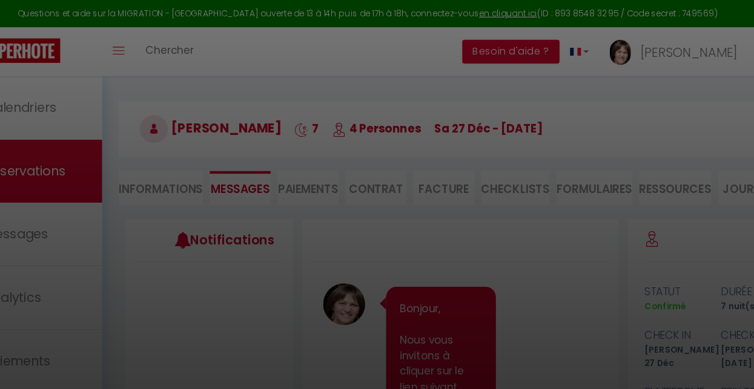
scroll to position [1129, 0]
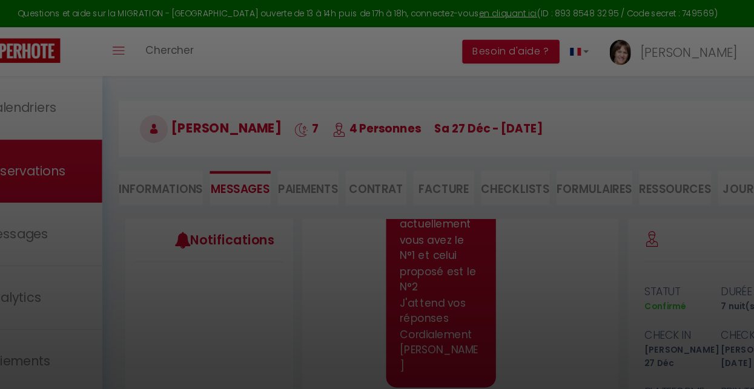
click at [101, 99] on div at bounding box center [377, 194] width 754 height 389
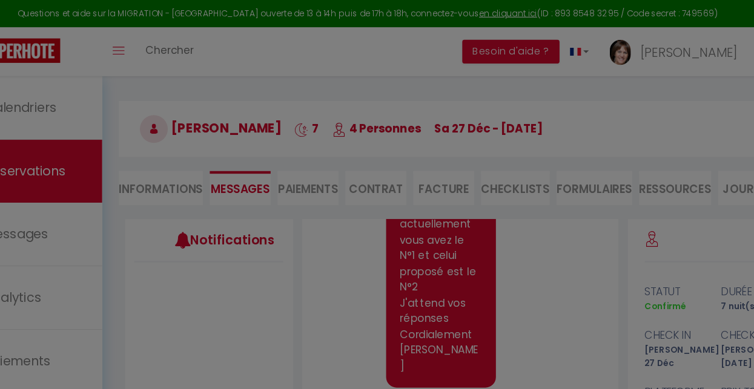
click at [92, 103] on div at bounding box center [377, 194] width 754 height 389
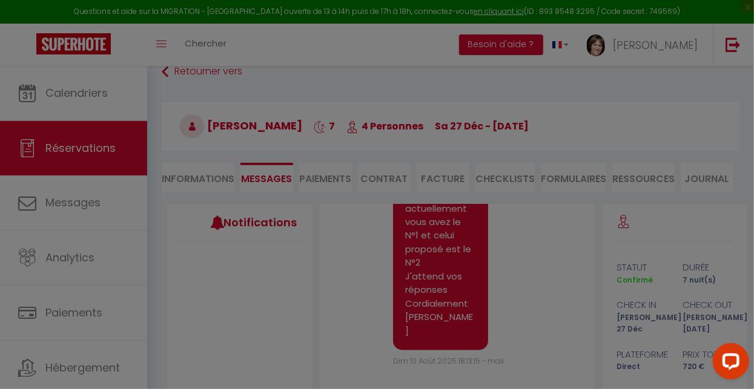
scroll to position [24, 0]
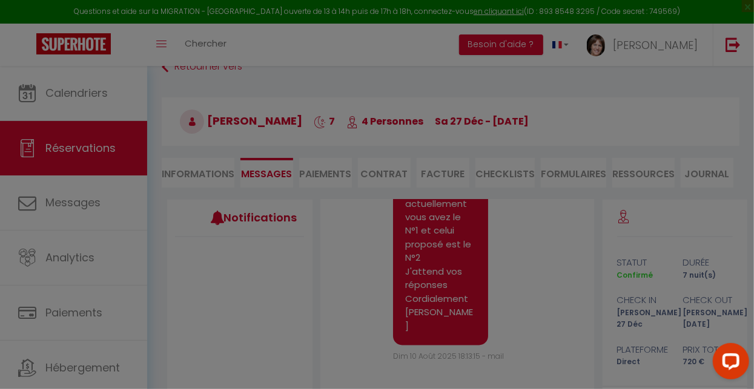
click at [64, 100] on div at bounding box center [377, 194] width 754 height 389
click at [27, 97] on div at bounding box center [377, 194] width 754 height 389
click at [45, 97] on div at bounding box center [377, 194] width 754 height 389
click at [68, 97] on div at bounding box center [377, 194] width 754 height 389
click at [68, 94] on div at bounding box center [377, 194] width 754 height 389
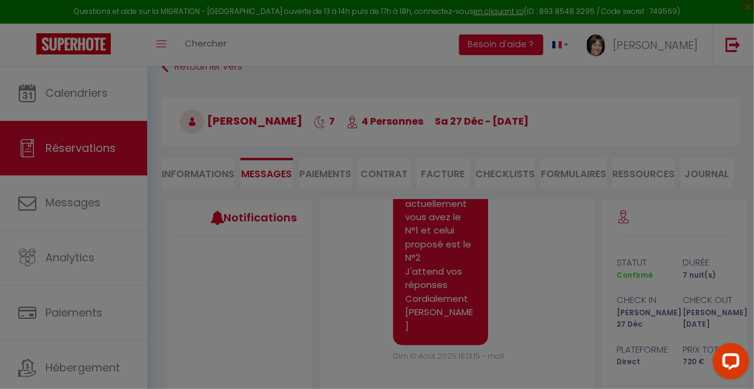
click at [63, 95] on div at bounding box center [377, 194] width 754 height 389
click at [73, 97] on div at bounding box center [377, 194] width 754 height 389
click at [27, 100] on div at bounding box center [377, 194] width 754 height 389
click at [67, 99] on div at bounding box center [377, 194] width 754 height 389
click at [35, 97] on div at bounding box center [377, 194] width 754 height 389
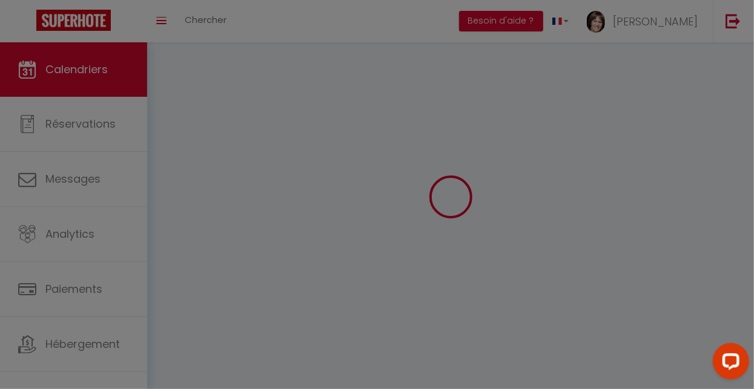
scroll to position [81, 0]
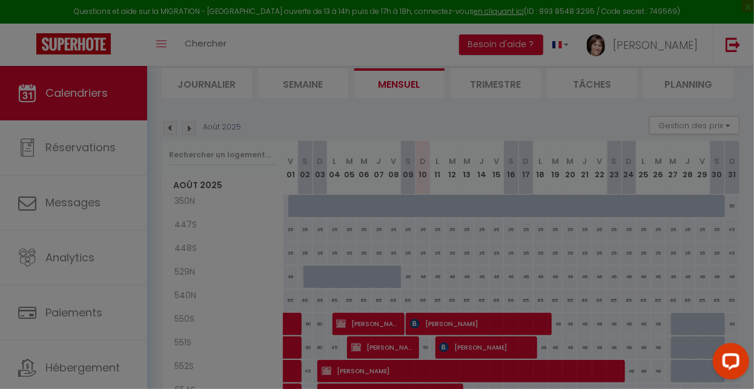
click at [189, 128] on div at bounding box center [377, 194] width 754 height 389
click at [193, 133] on div at bounding box center [377, 194] width 754 height 389
click at [188, 133] on div at bounding box center [377, 194] width 754 height 389
click at [189, 134] on div at bounding box center [377, 194] width 754 height 389
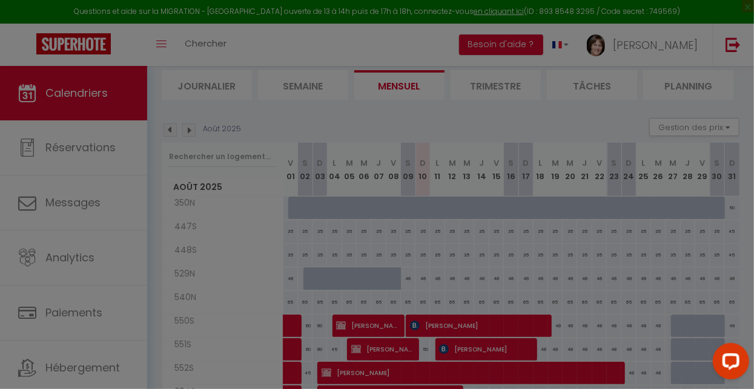
scroll to position [0, 0]
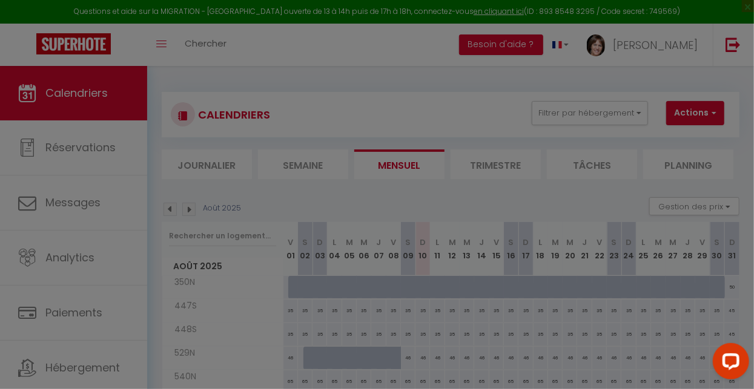
click at [197, 208] on div at bounding box center [377, 194] width 754 height 389
click at [196, 209] on div at bounding box center [377, 194] width 754 height 389
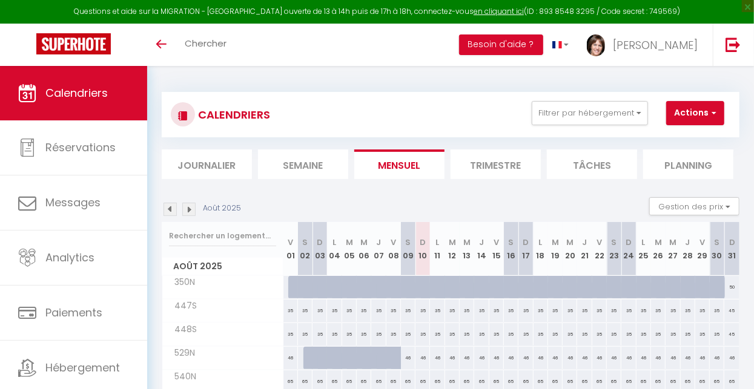
click at [195, 213] on img at bounding box center [188, 209] width 13 height 13
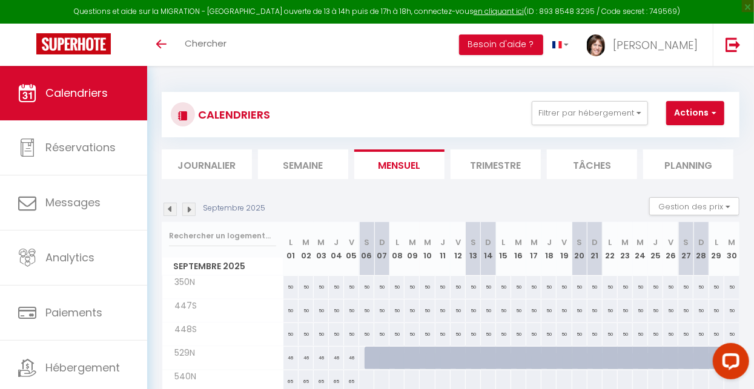
click at [194, 212] on img at bounding box center [188, 209] width 13 height 13
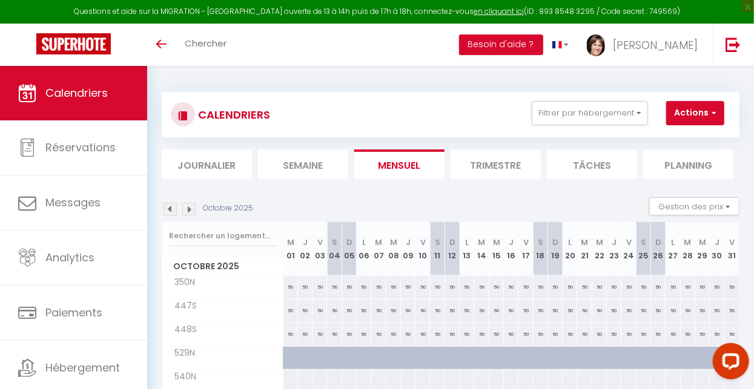
click at [193, 210] on img at bounding box center [188, 209] width 13 height 13
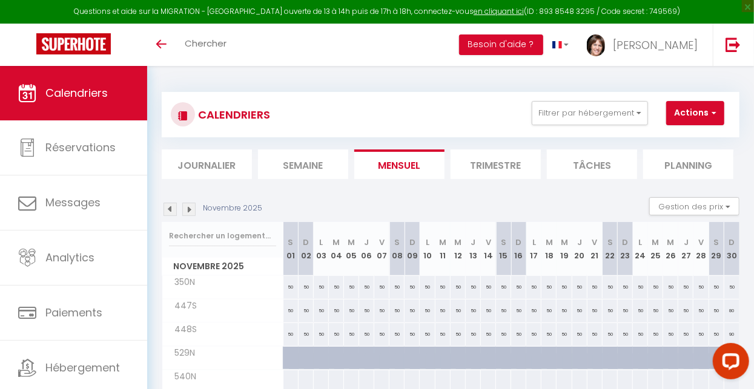
click at [194, 215] on img at bounding box center [188, 209] width 13 height 13
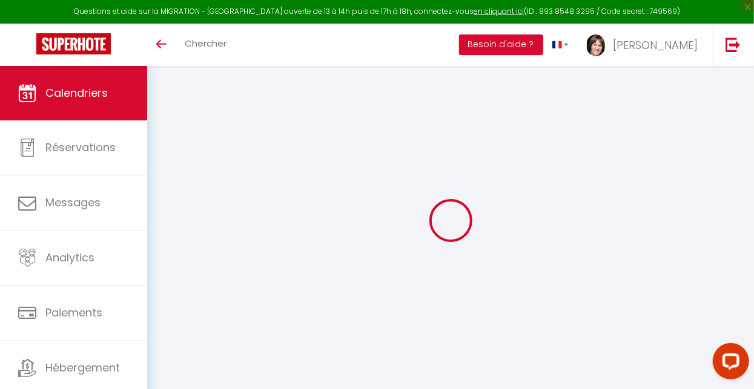
select select
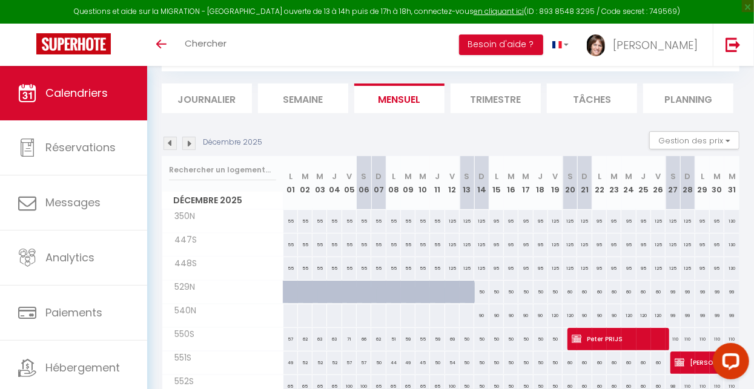
scroll to position [67, 0]
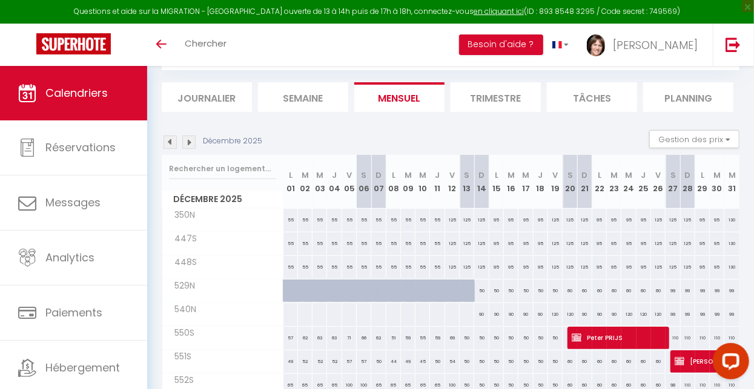
click at [696, 341] on div "110" at bounding box center [702, 338] width 15 height 22
type input "110"
select select "1"
type input "Lun 29 Décembre 2025"
type input "Mar 30 Décembre 2025"
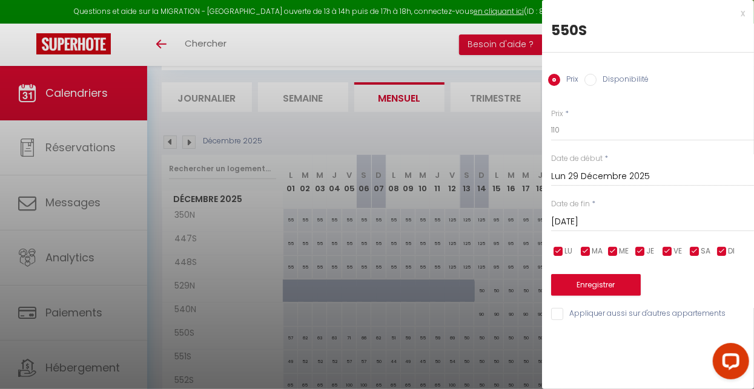
click at [601, 76] on label "Disponibilité" at bounding box center [622, 80] width 52 height 13
click at [596, 76] on input "Disponibilité" at bounding box center [590, 80] width 12 height 12
radio input "true"
radio input "false"
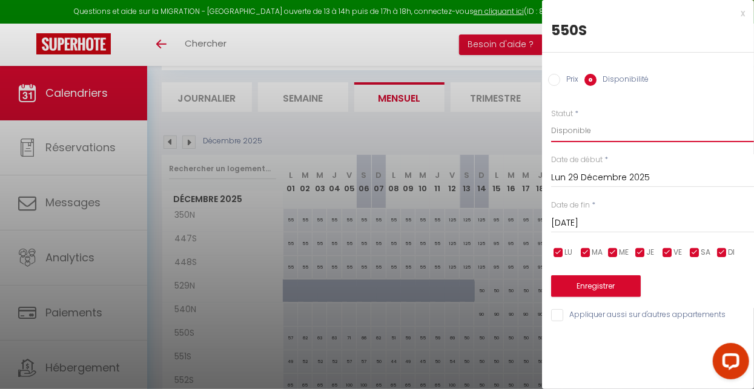
click at [616, 130] on select "Disponible Indisponible" at bounding box center [652, 130] width 203 height 23
select select "0"
click at [630, 174] on input "Lun 29 Décembre 2025" at bounding box center [652, 178] width 203 height 16
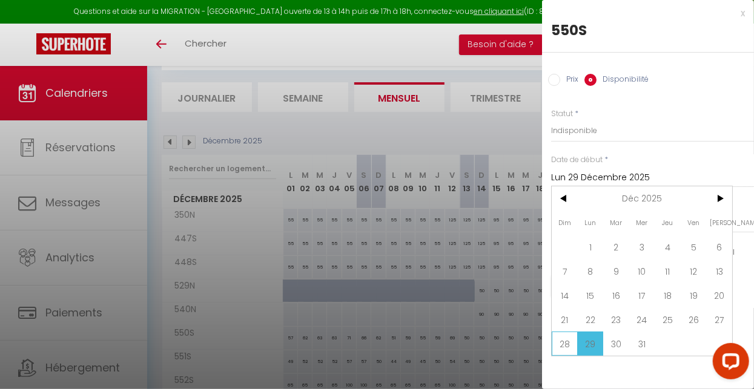
click at [567, 343] on span "28" at bounding box center [564, 344] width 26 height 24
type input "Dim 28 Décembre 2025"
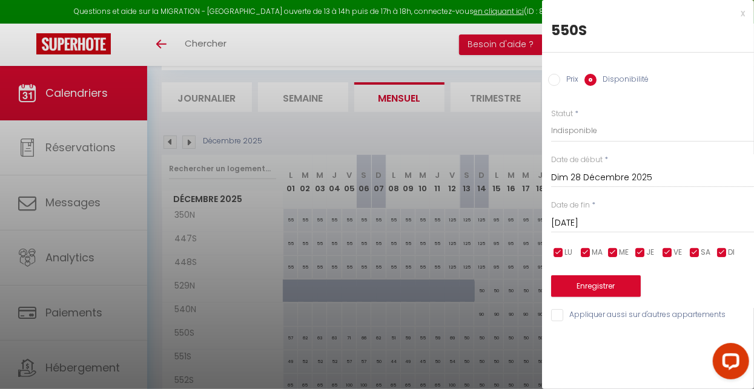
click at [629, 222] on input "Mar 30 Décembre 2025" at bounding box center [652, 224] width 203 height 16
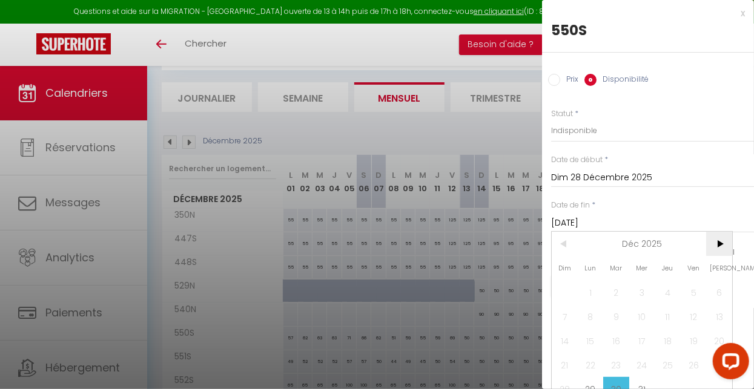
click at [724, 245] on span ">" at bounding box center [719, 244] width 26 height 24
click at [703, 293] on span "2" at bounding box center [693, 292] width 26 height 24
type input "Ven 02 Janvier 2026"
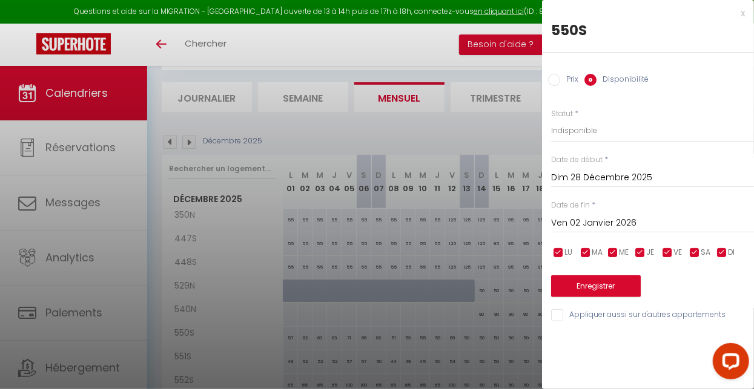
click at [556, 315] on input "Appliquer aussi sur d'autres appartements" at bounding box center [652, 315] width 203 height 12
checkbox input "true"
click at [619, 286] on button "Enregistrer" at bounding box center [596, 286] width 90 height 22
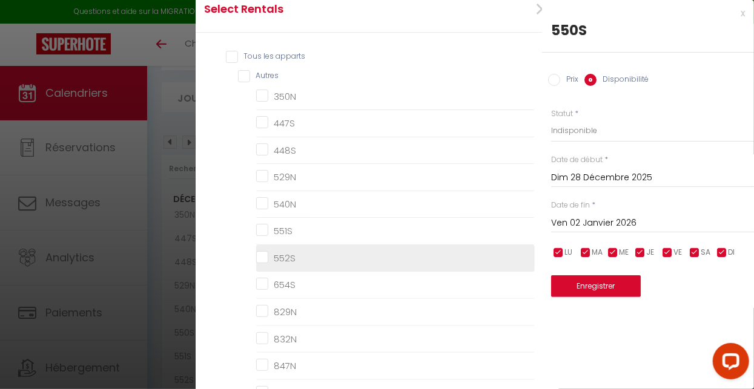
click at [260, 265] on input "552S" at bounding box center [395, 258] width 278 height 12
checkbox input "true"
checkbox input "false"
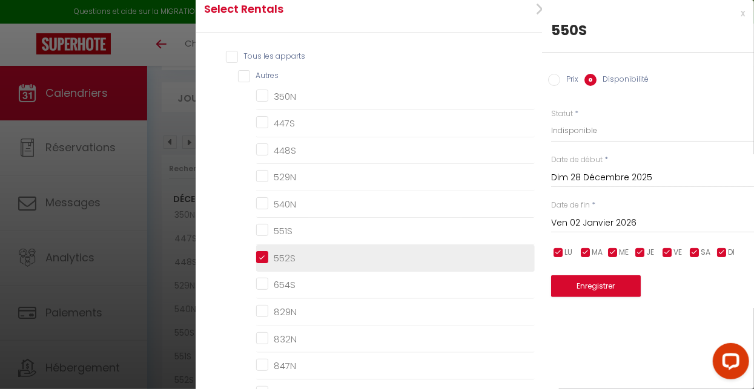
checkbox input "false"
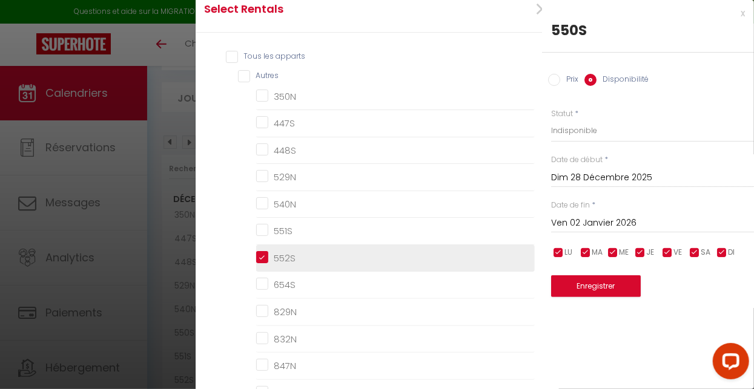
checkbox input "false"
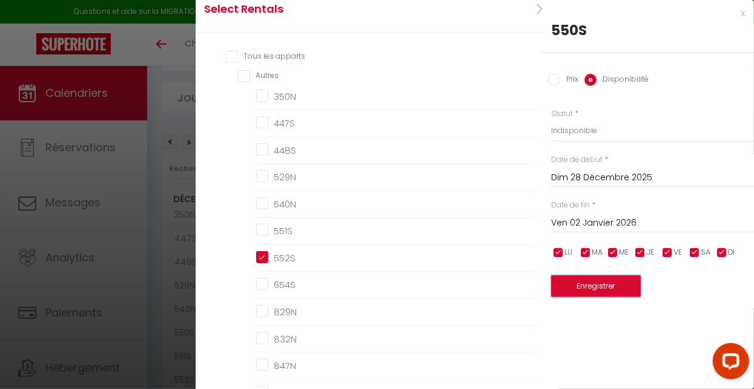
click at [610, 288] on button "Enregistrer" at bounding box center [596, 286] width 90 height 22
click at [611, 288] on button "Enregistrer" at bounding box center [596, 286] width 90 height 22
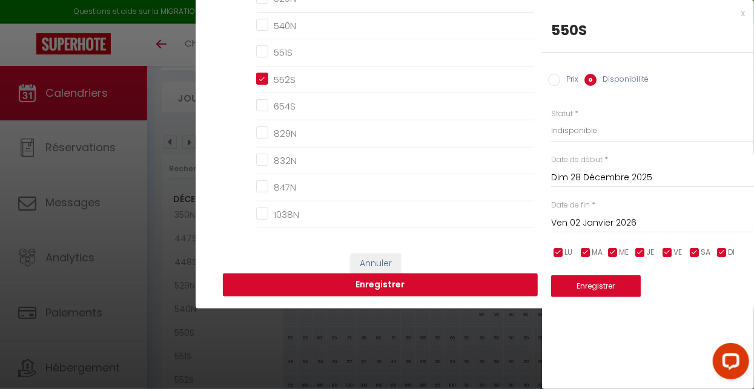
click at [261, 297] on button "Enregistrer" at bounding box center [380, 285] width 315 height 23
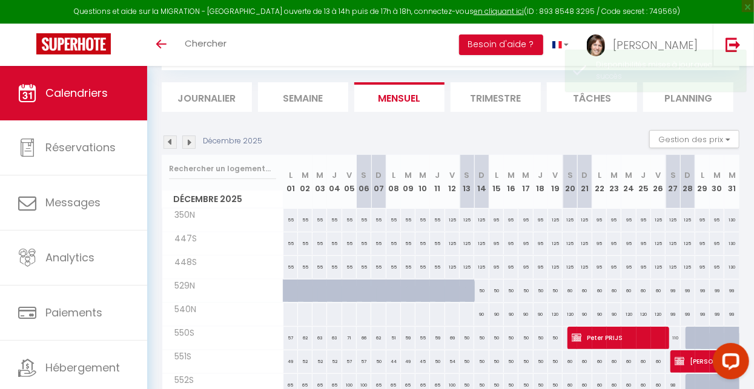
click at [688, 339] on div at bounding box center [692, 338] width 15 height 23
select select "1"
type input "Dim 28 Décembre 2025"
type input "Lun 29 Décembre 2025"
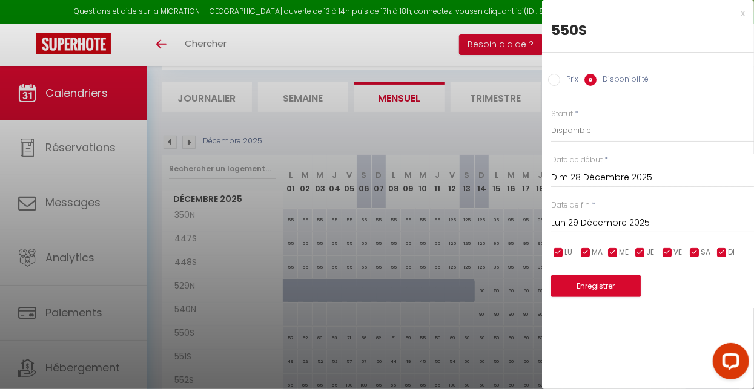
click at [515, 298] on div at bounding box center [377, 194] width 754 height 389
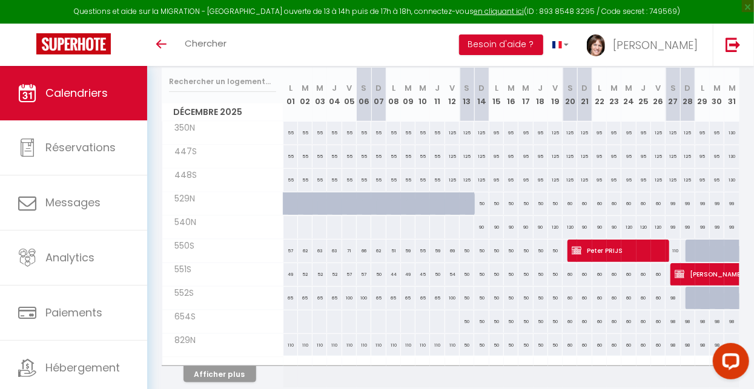
scroll to position [156, 0]
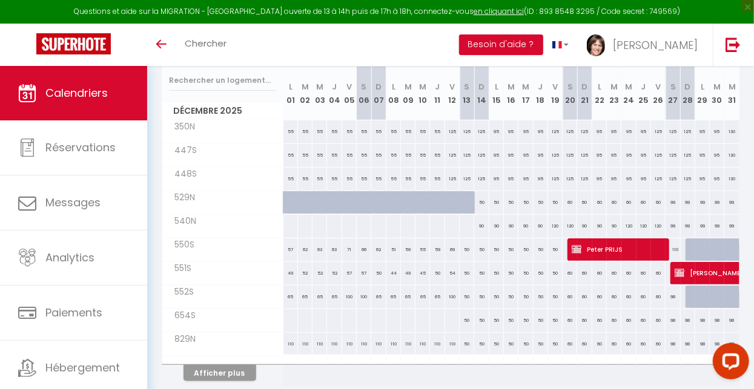
click at [679, 250] on div "110" at bounding box center [672, 250] width 15 height 22
select select "1"
type input "Sam 27 Décembre 2025"
type input "Dim 28 Décembre 2025"
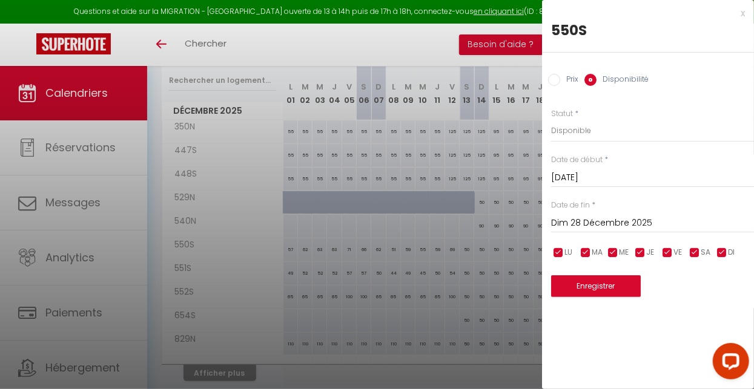
click at [320, 374] on div at bounding box center [377, 194] width 754 height 389
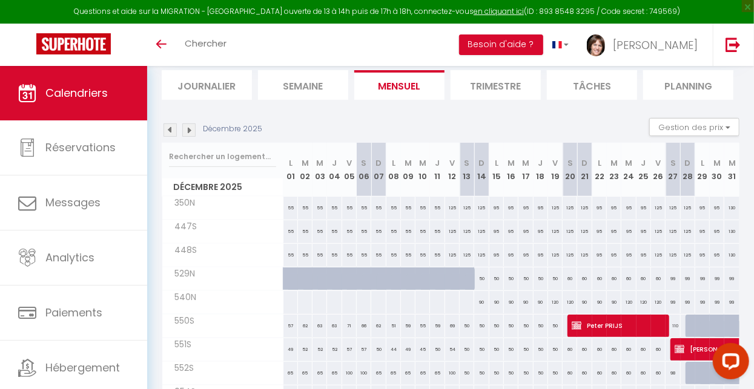
scroll to position [79, 0]
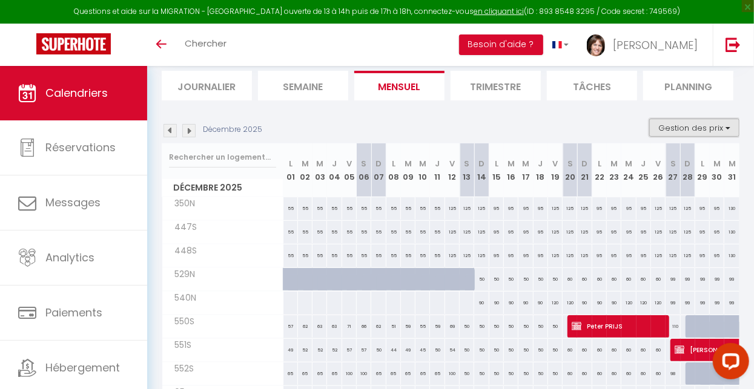
click at [728, 128] on button "Gestion des prix" at bounding box center [694, 128] width 90 height 18
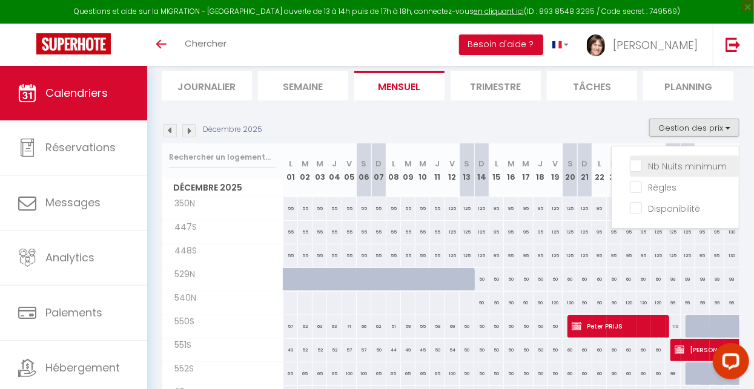
click at [644, 166] on input "Nb Nuits minimum" at bounding box center [684, 165] width 109 height 12
checkbox input "true"
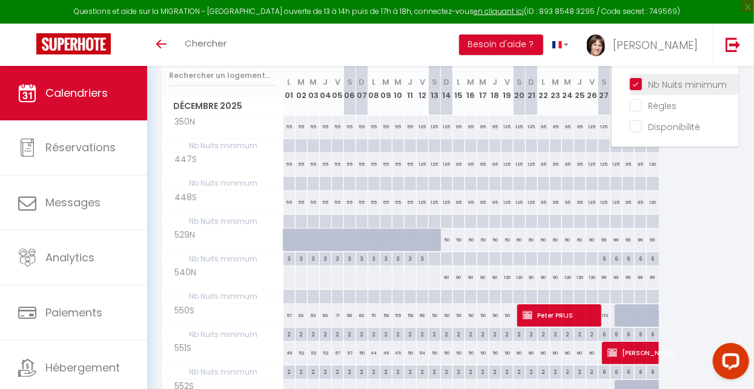
scroll to position [170, 0]
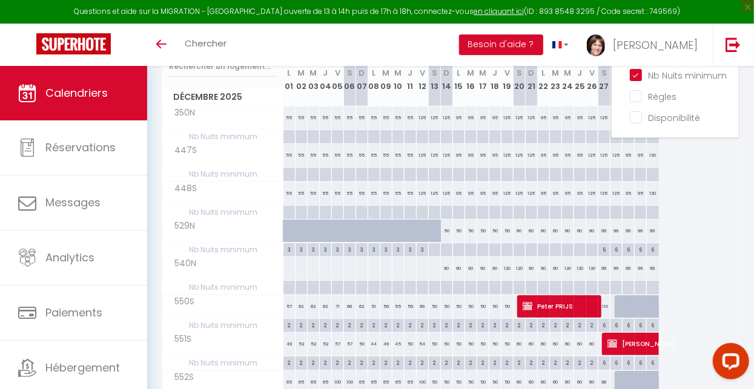
click at [611, 309] on div at bounding box center [377, 194] width 754 height 389
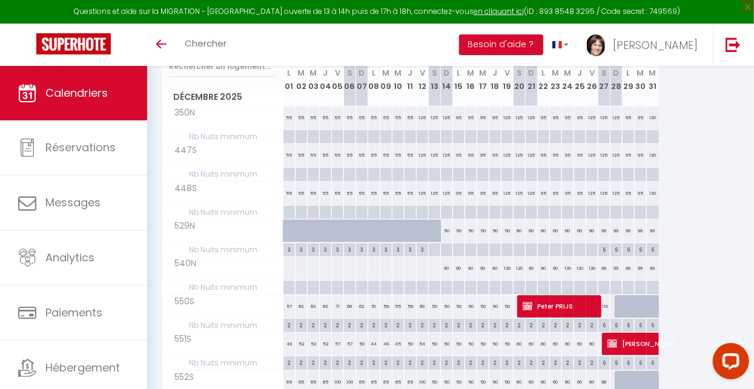
click at [616, 309] on div at bounding box center [620, 306] width 12 height 23
select select "1"
type input "Dim 28 Décembre 2025"
type input "Lun 29 Décembre 2025"
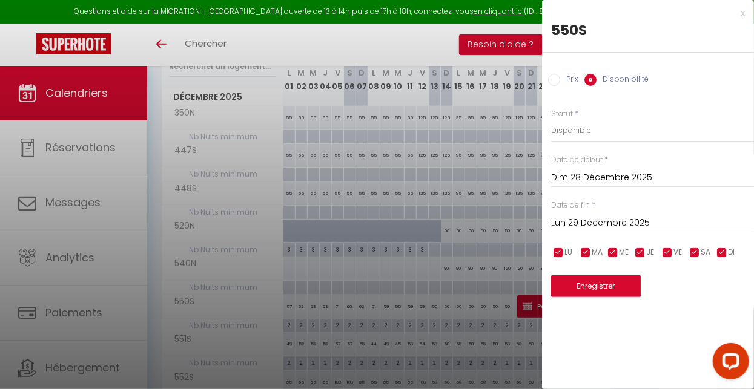
click at [530, 372] on div at bounding box center [377, 194] width 754 height 389
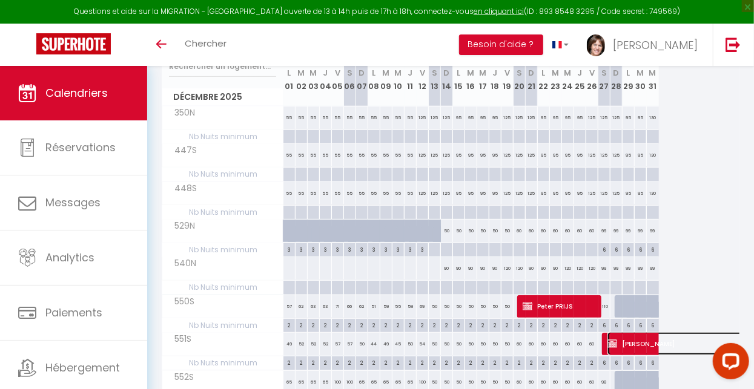
click at [610, 332] on span "Iris GREANI" at bounding box center [704, 343] width 195 height 23
select select "OK"
select select "KO"
select select "0"
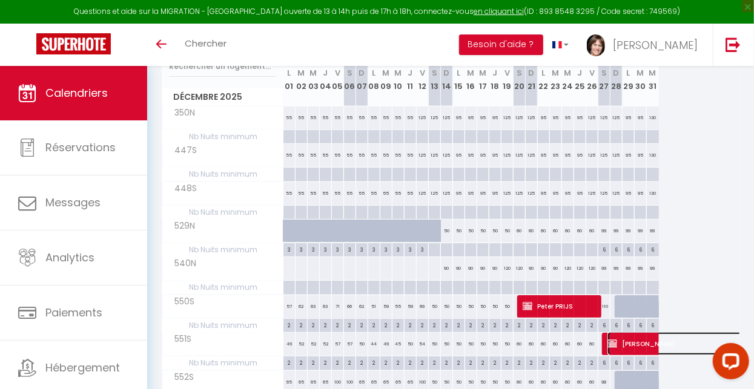
select select "1"
select select
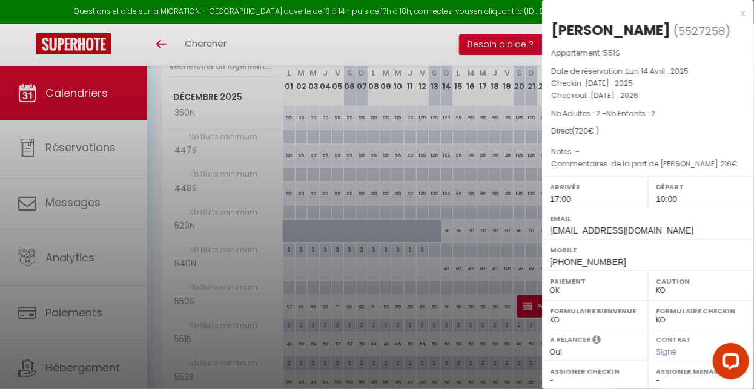
click at [528, 356] on div at bounding box center [377, 194] width 754 height 389
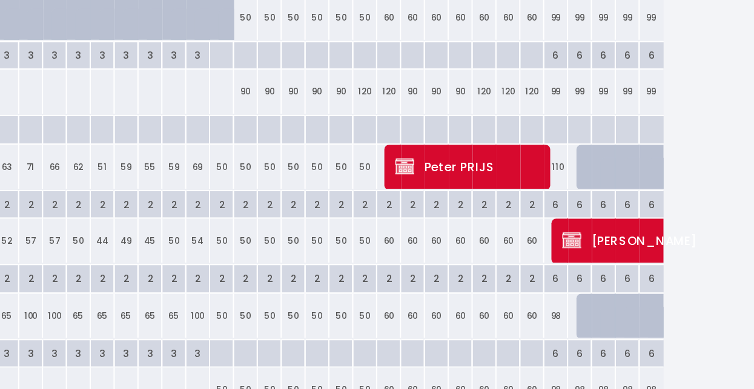
scroll to position [268, 0]
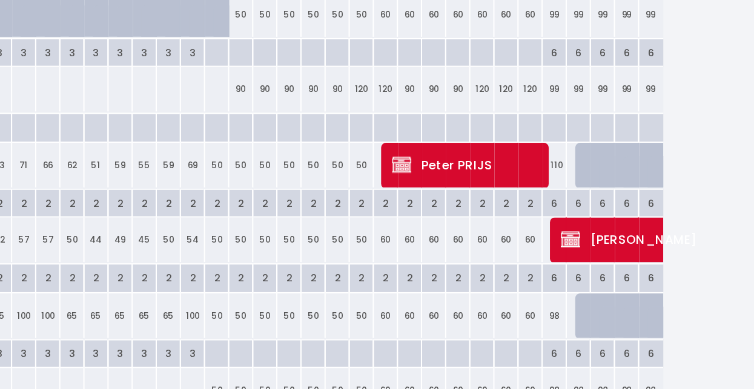
click at [605, 224] on div "6" at bounding box center [603, 226] width 12 height 12
type input "6"
type input "Sam 27 Décembre 2025"
type input "Dim 28 Décembre 2025"
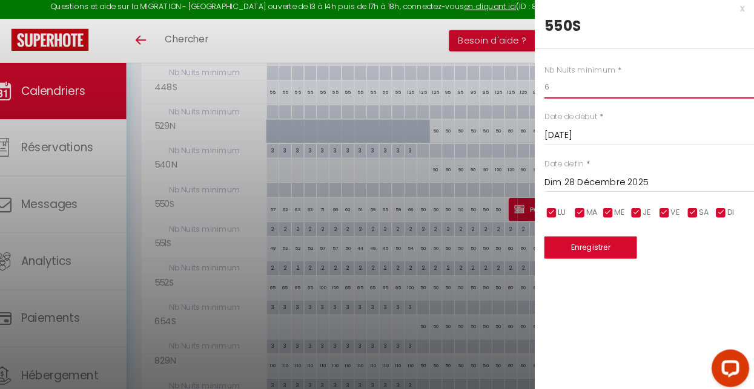
click at [591, 94] on input "6" at bounding box center [652, 90] width 203 height 22
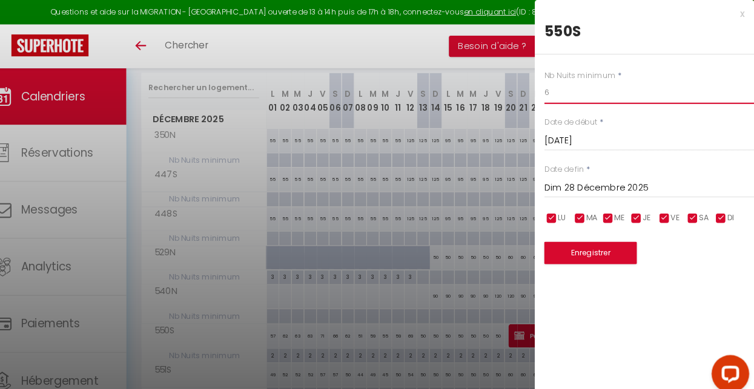
scroll to position [67, 0]
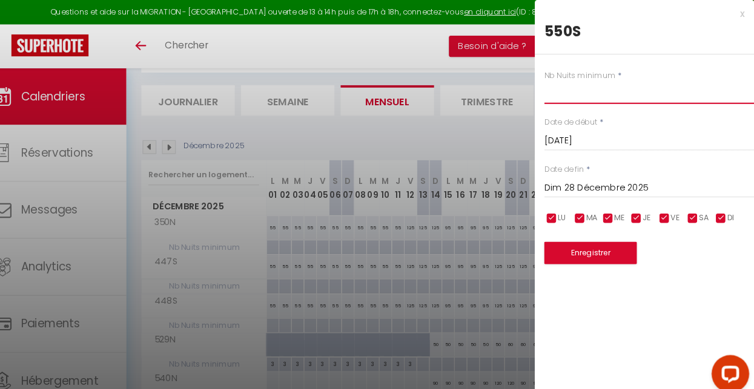
type input "&"
type input "1"
click at [612, 248] on button "Enregistrer" at bounding box center [596, 245] width 90 height 22
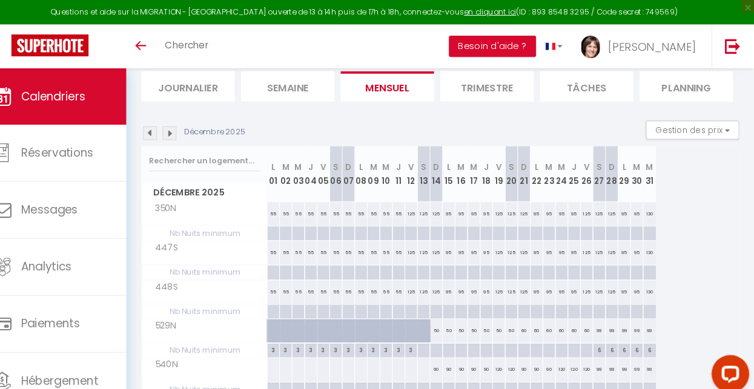
scroll to position [80, 0]
click at [194, 131] on img at bounding box center [188, 129] width 13 height 13
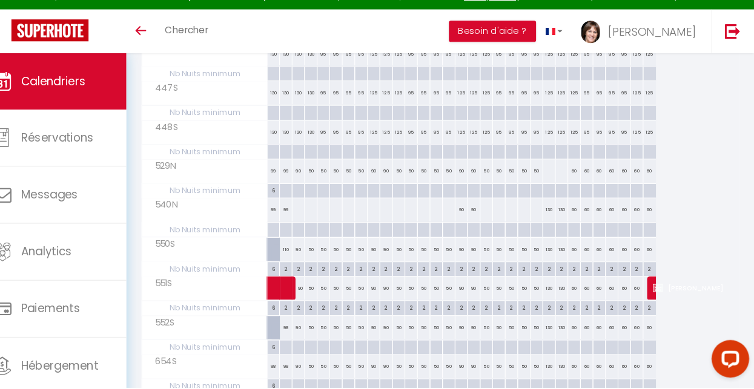
scroll to position [223, 0]
click at [289, 270] on div "6" at bounding box center [289, 272] width 12 height 12
type input "6"
type input "Jeu 01 Janvier 2026"
type input "Ven 02 Janvier 2026"
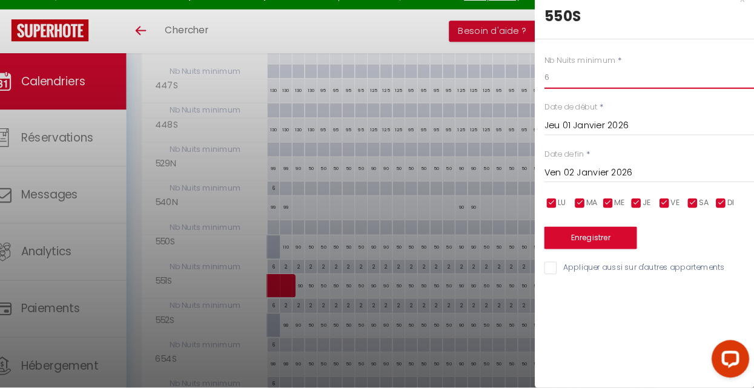
click at [588, 87] on input "6" at bounding box center [652, 90] width 203 height 22
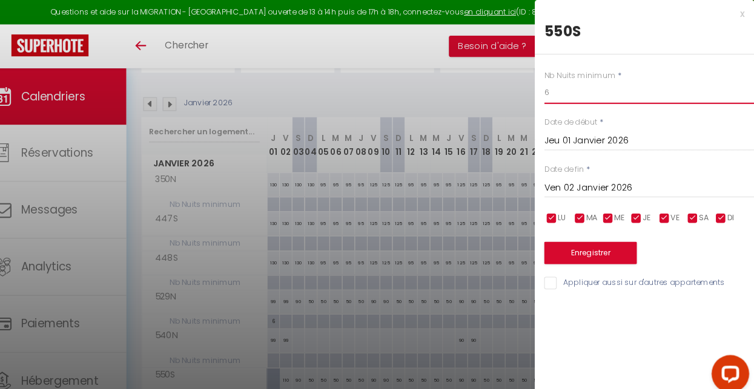
scroll to position [25, 0]
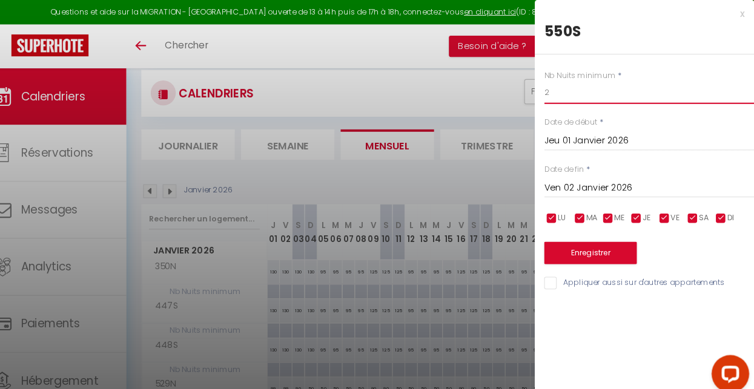
type input "2"
click at [642, 180] on input "Ven 02 Janvier 2026" at bounding box center [652, 182] width 203 height 16
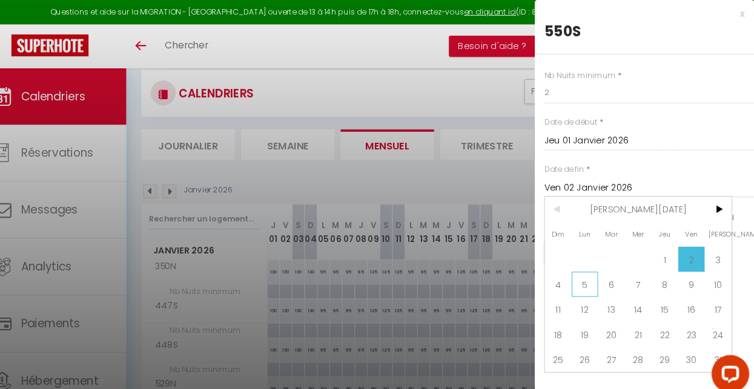
click at [594, 277] on span "5" at bounding box center [591, 275] width 26 height 24
type input "Lun 05 Janvier 2026"
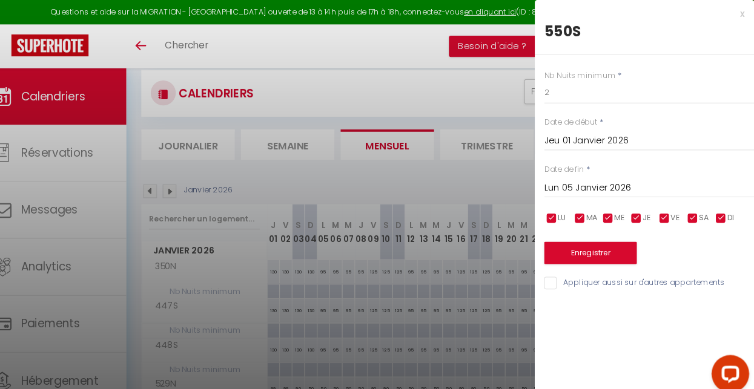
click at [564, 276] on input "Appliquer aussi sur d'autres appartements" at bounding box center [652, 274] width 203 height 12
checkbox input "true"
click at [615, 251] on button "Enregistrer" at bounding box center [596, 245] width 90 height 22
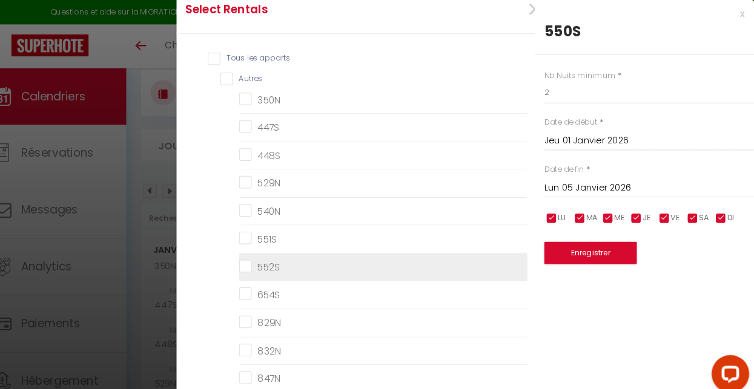
click at [259, 263] on input "552S" at bounding box center [395, 258] width 278 height 12
checkbox input "true"
checkbox input "false"
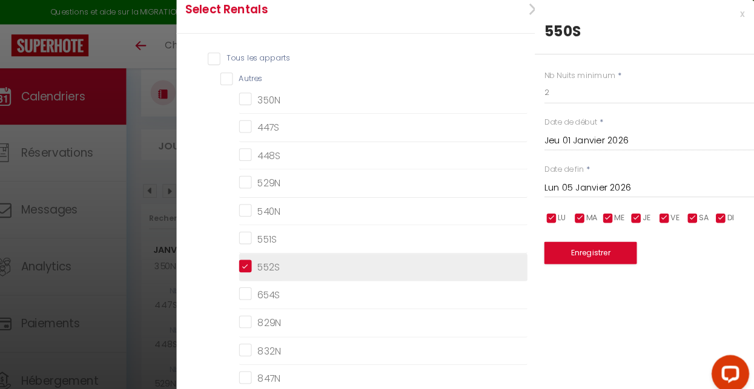
checkbox input "false"
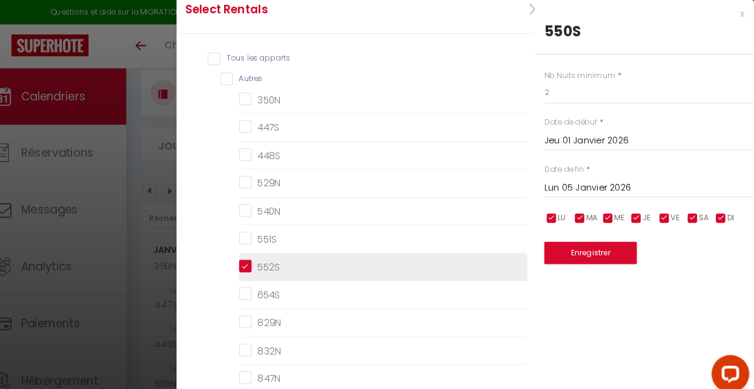
checkbox input "false"
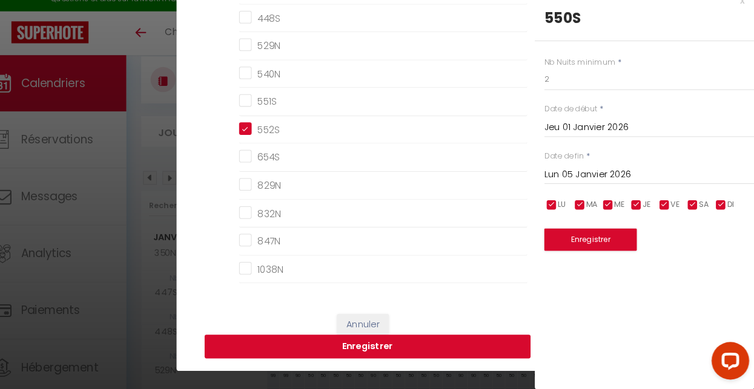
click at [495, 359] on button "Enregistrer" at bounding box center [380, 347] width 315 height 23
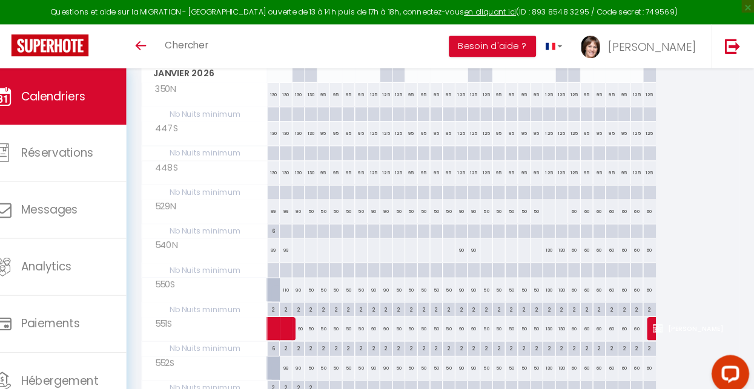
scroll to position [185, 0]
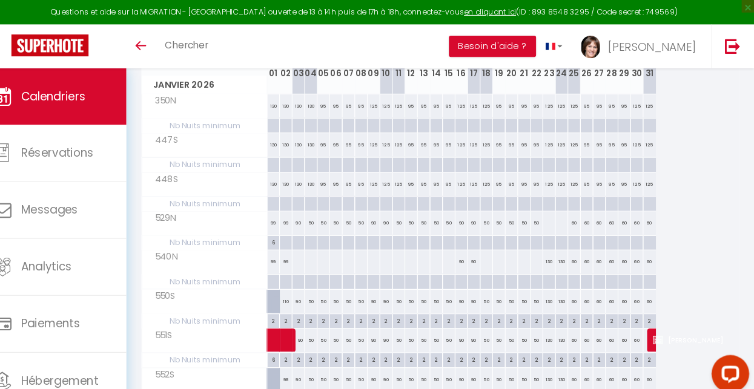
click at [304, 293] on div "110" at bounding box center [301, 291] width 12 height 22
select select "1"
type input "Ven 02 Janvier 2026"
type input "Sam 03 Janvier 2026"
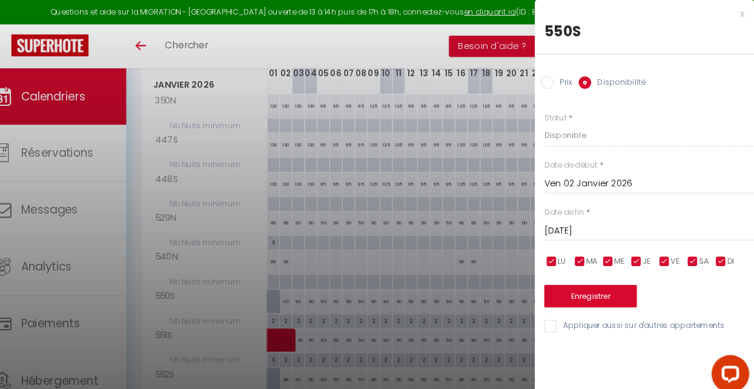
click at [551, 81] on input "Prix" at bounding box center [554, 80] width 12 height 12
radio input "true"
radio input "false"
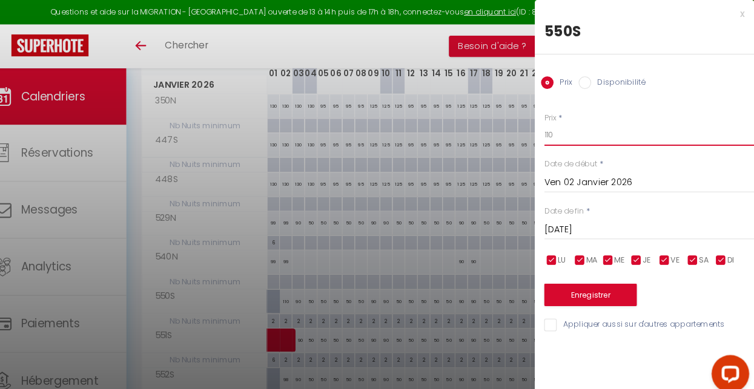
click at [581, 133] on input "110" at bounding box center [652, 130] width 203 height 22
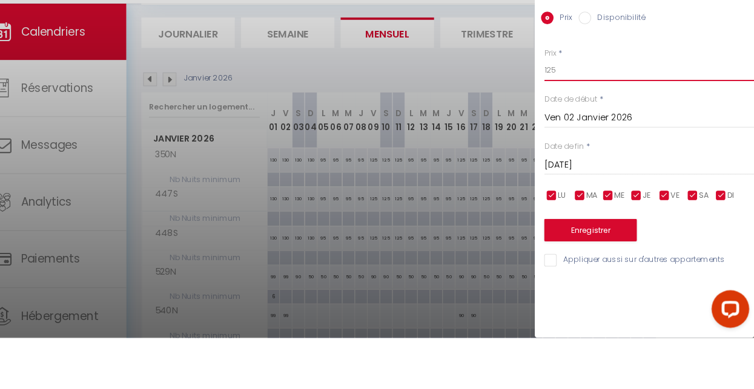
scroll to position [71, 0]
type input "125"
click at [563, 318] on input "Appliquer aussi sur d'autres appartements" at bounding box center [652, 314] width 203 height 12
checkbox input "true"
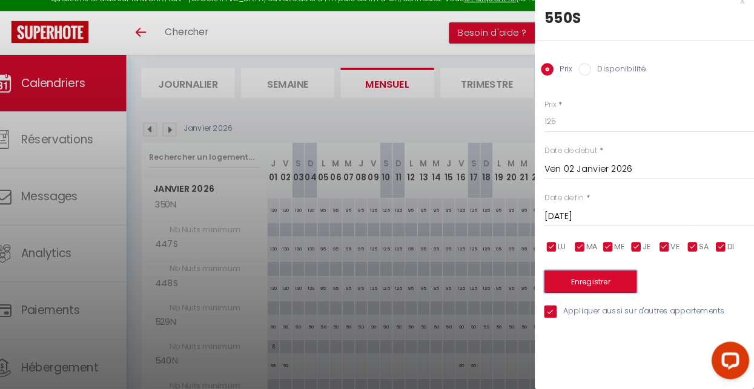
click at [611, 288] on button "Enregistrer" at bounding box center [596, 285] width 90 height 22
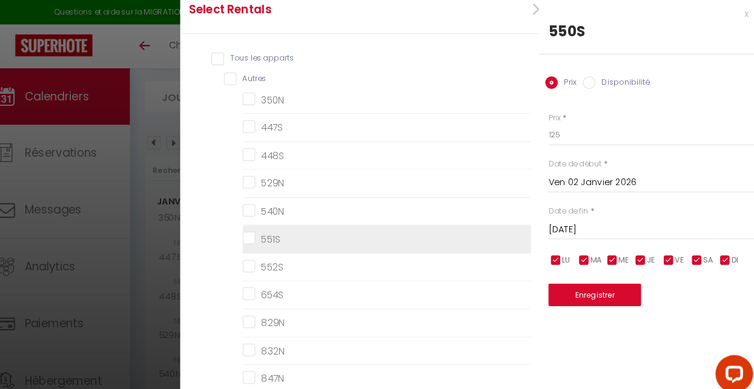
click at [269, 235] on input "551S" at bounding box center [395, 231] width 278 height 12
checkbox input "true"
checkbox input "false"
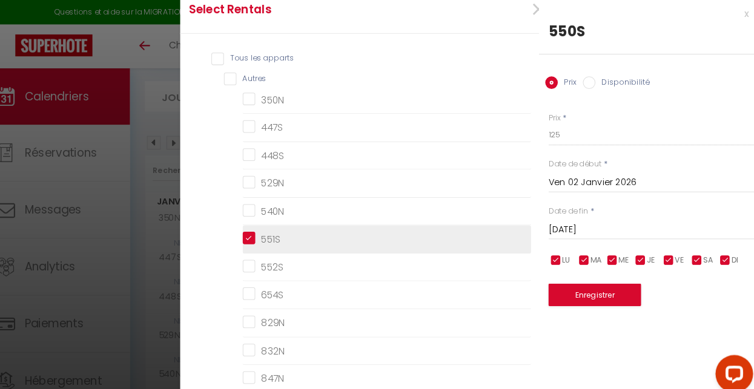
checkbox input "false"
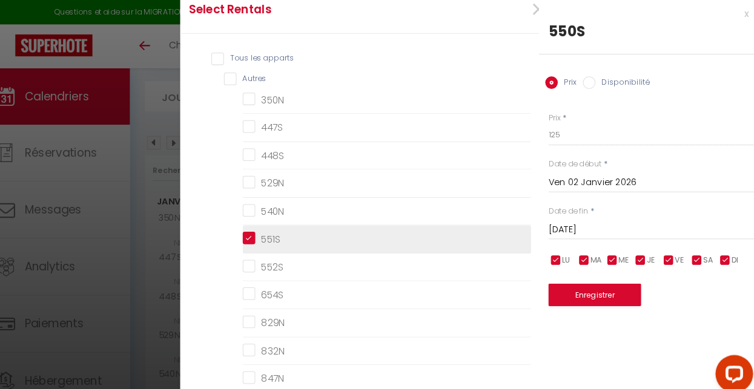
checkbox input "false"
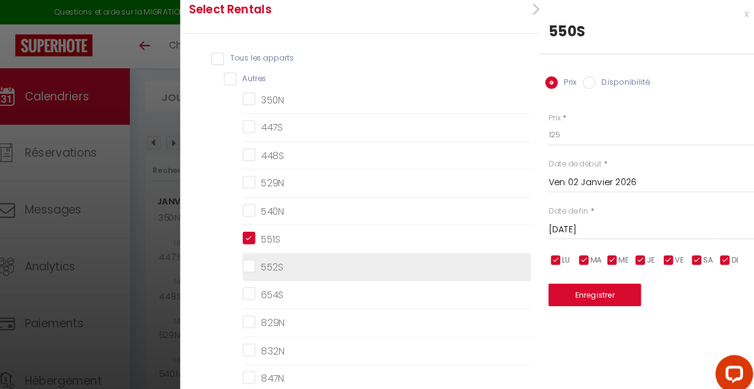
click at [269, 262] on input "552S" at bounding box center [395, 258] width 278 height 12
checkbox input "true"
checkbox input "false"
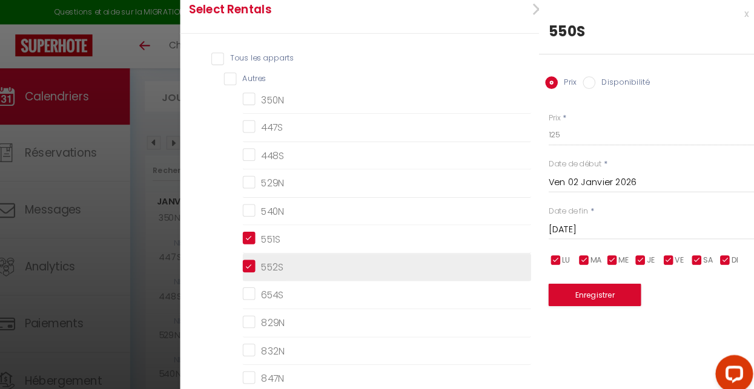
checkbox input "false"
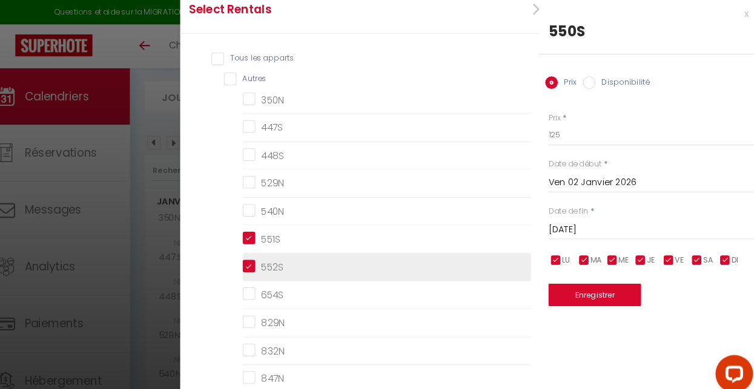
checkbox input "false"
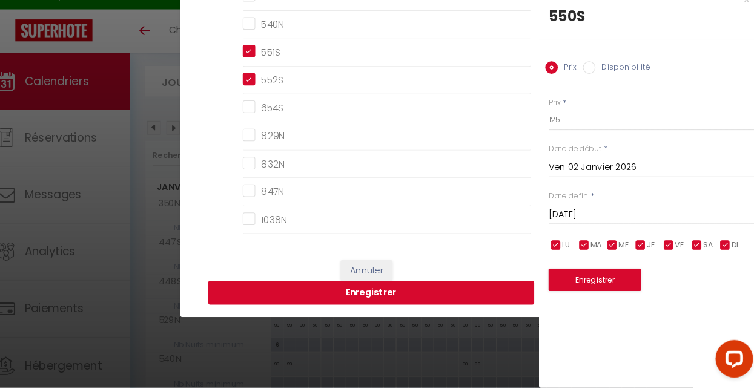
click at [458, 309] on button "Enregistrer" at bounding box center [380, 297] width 315 height 23
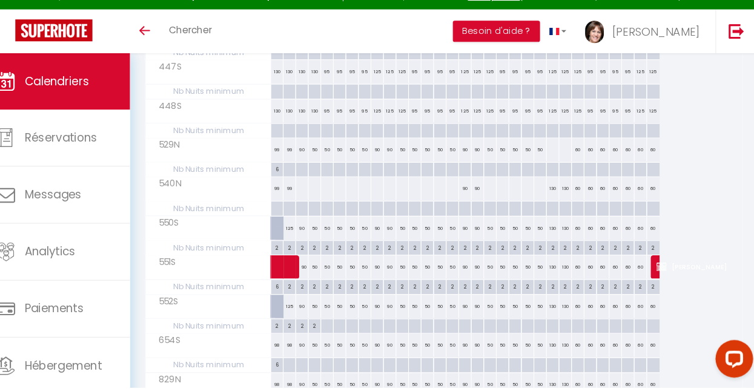
scroll to position [243, 0]
click at [311, 238] on div "90" at bounding box center [314, 233] width 12 height 22
type input "90"
type input "Sam 03 Janvier 2026"
type input "Dim 04 Janvier 2026"
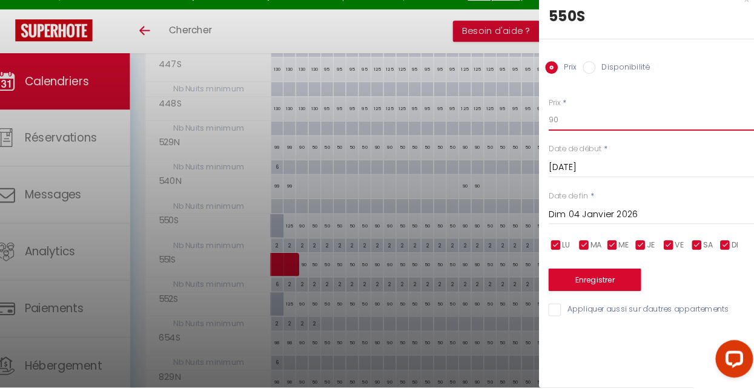
click at [576, 125] on input "90" at bounding box center [652, 130] width 203 height 22
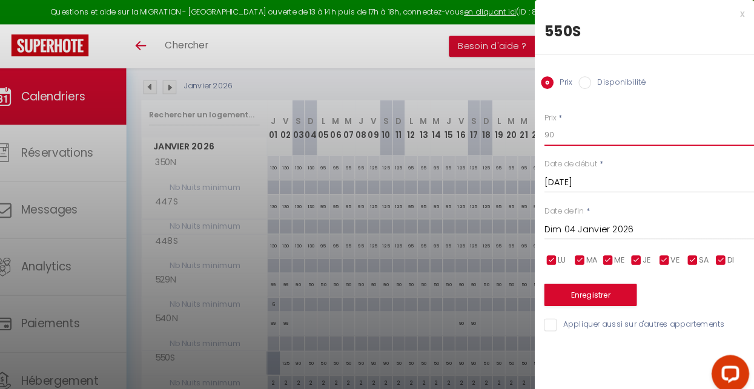
scroll to position [125, 0]
type input "9"
type input "&"
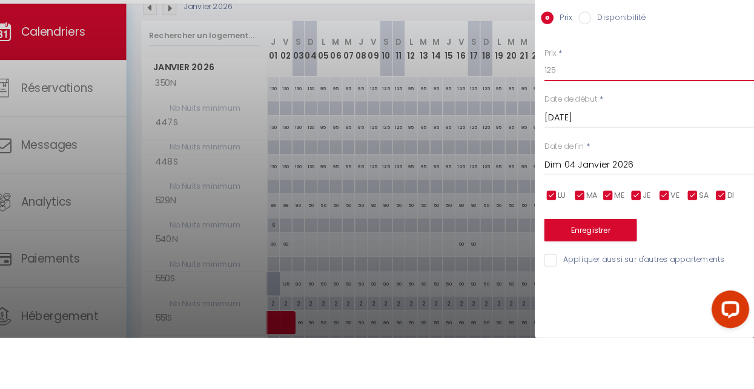
type input "125"
click at [564, 319] on input "Appliquer aussi sur d'autres appartements" at bounding box center [652, 314] width 203 height 12
checkbox input "true"
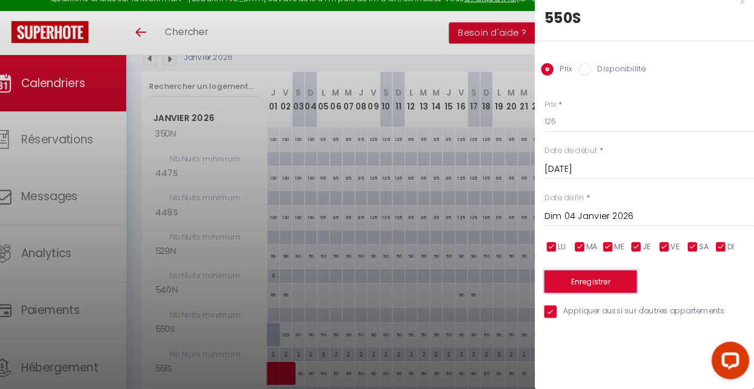
click at [614, 287] on button "Enregistrer" at bounding box center [596, 285] width 90 height 22
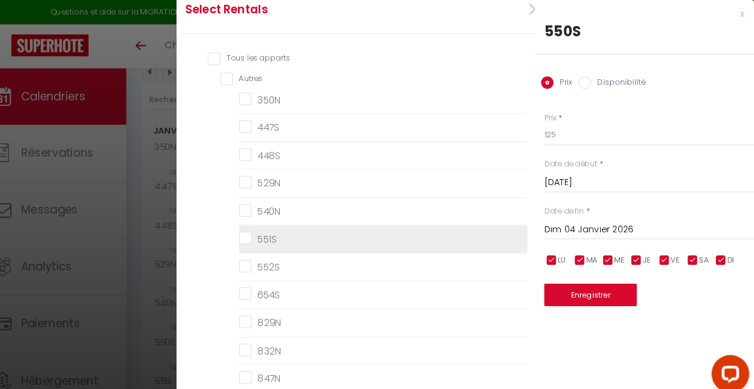
click at [258, 232] on input "551S" at bounding box center [395, 231] width 278 height 12
checkbox input "true"
checkbox input "false"
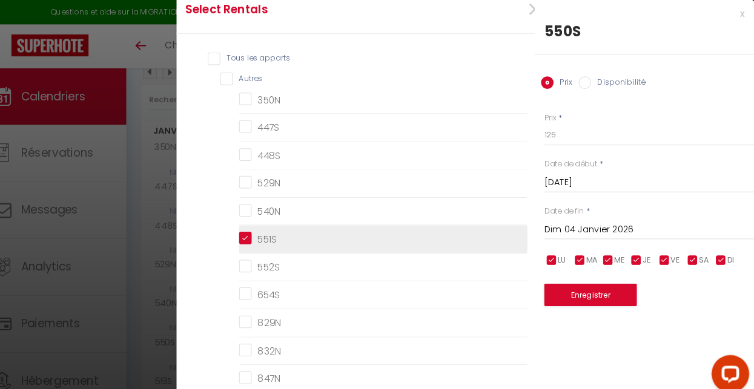
checkbox input "false"
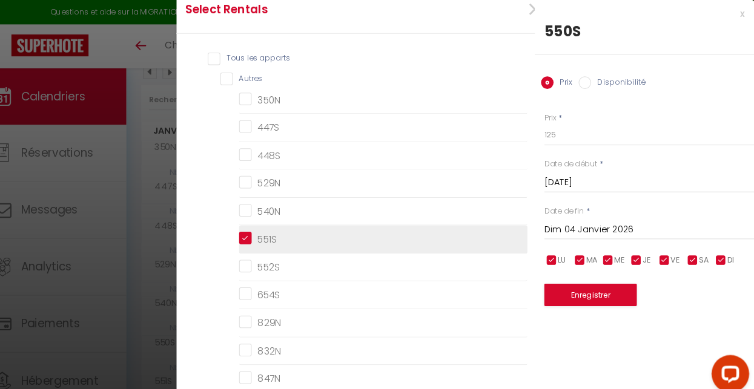
checkbox input "false"
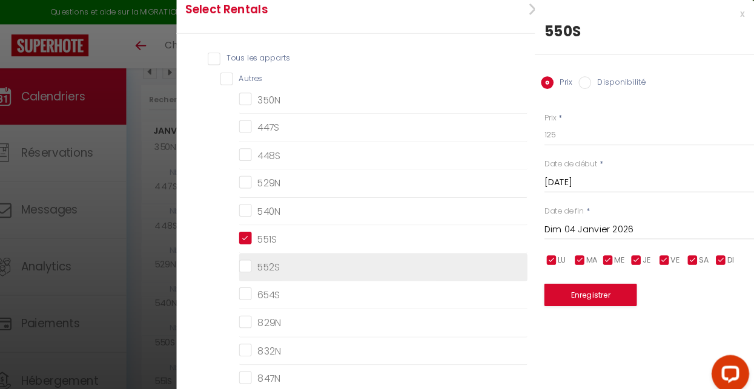
click at [259, 260] on input "552S" at bounding box center [395, 258] width 278 height 12
checkbox input "true"
checkbox input "false"
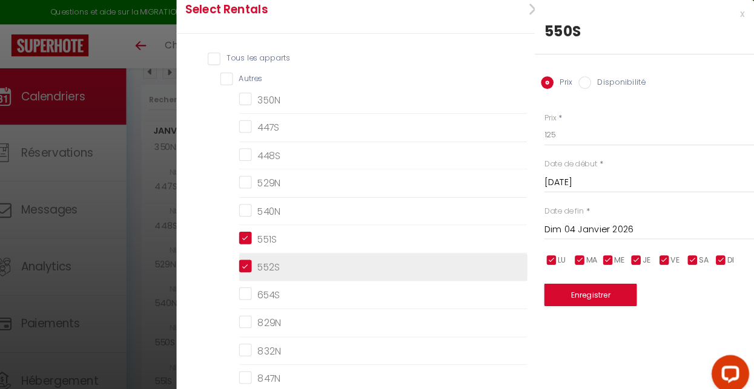
checkbox input "false"
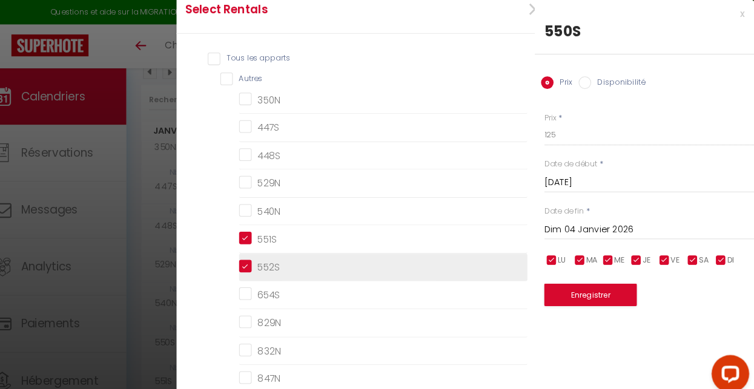
checkbox input "false"
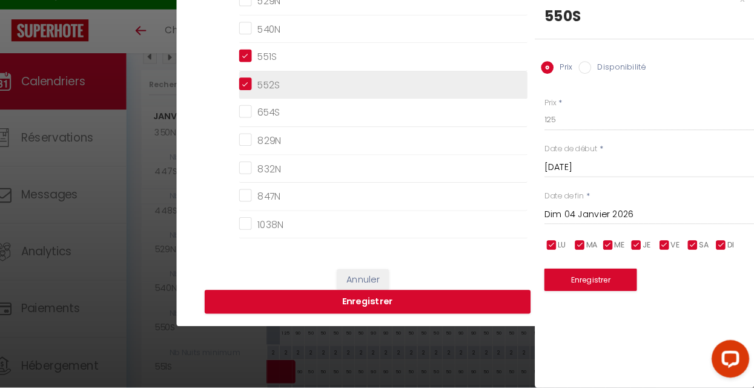
scroll to position [168, 0]
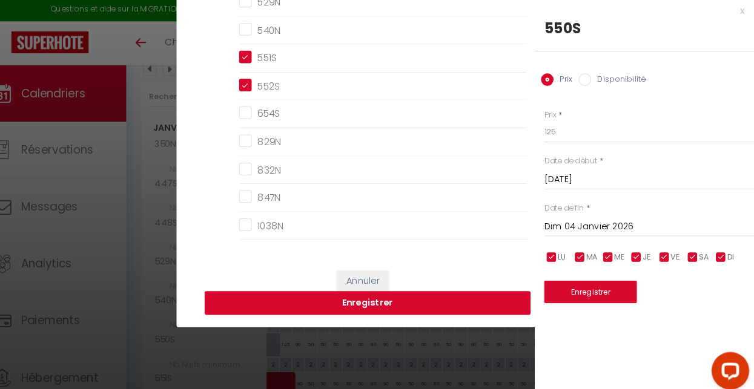
click at [450, 308] on button "Enregistrer" at bounding box center [380, 296] width 315 height 23
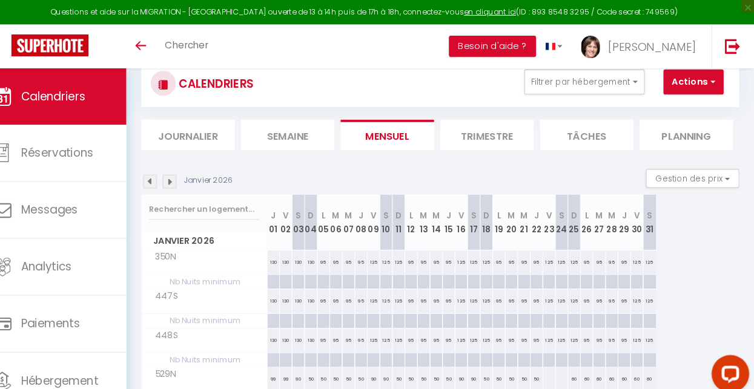
scroll to position [0, 0]
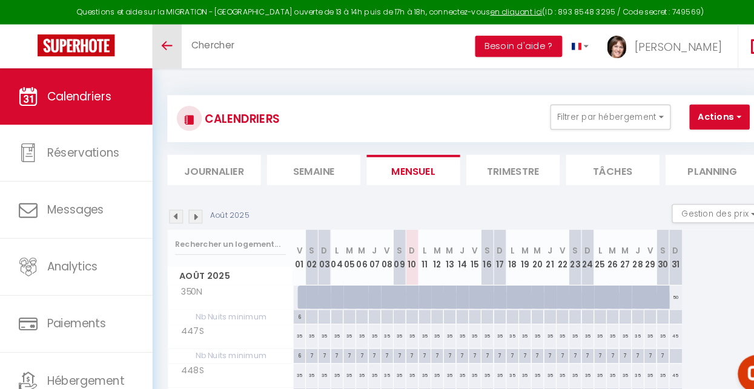
click at [153, 44] on link "Toggle menubar" at bounding box center [161, 45] width 28 height 42
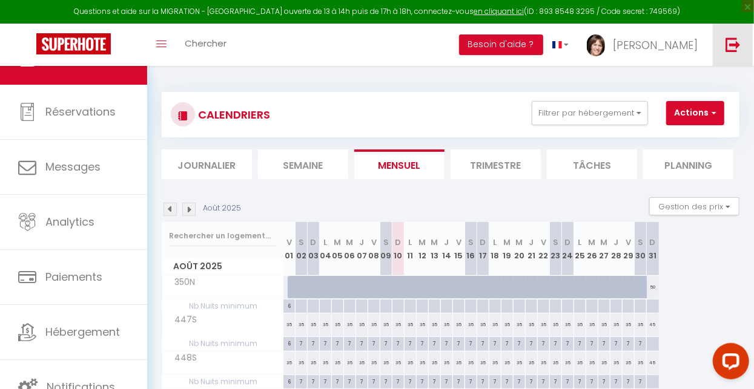
click at [732, 50] on img at bounding box center [732, 44] width 15 height 15
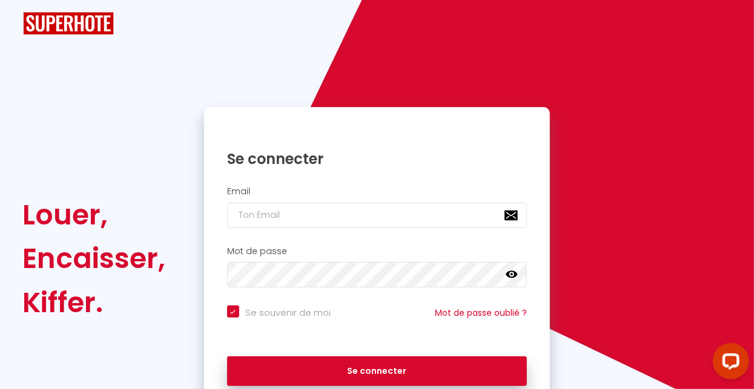
checkbox input "true"
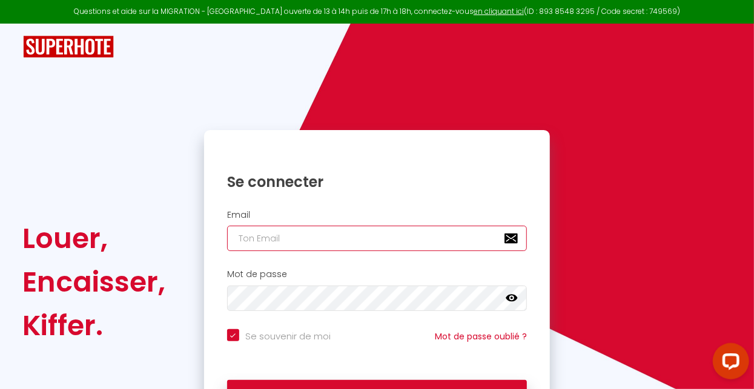
click at [243, 238] on input "email" at bounding box center [377, 238] width 300 height 25
type input "[EMAIL_ADDRESS][DOMAIN_NAME]"
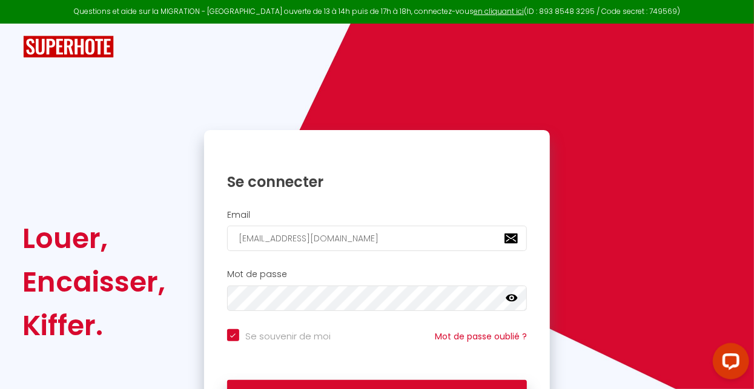
click at [227, 380] on button "Se connecter" at bounding box center [377, 395] width 300 height 30
checkbox input "true"
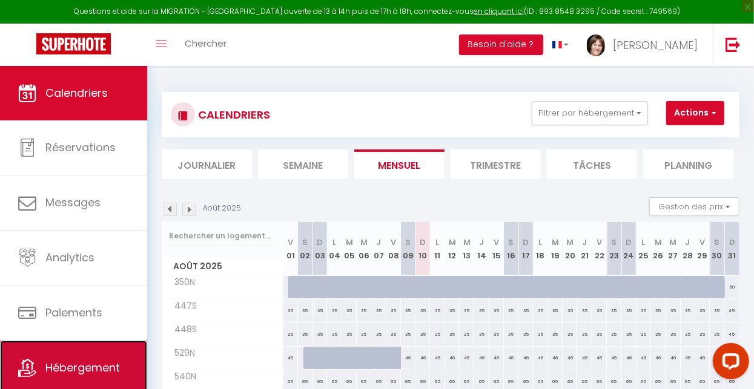
click at [84, 366] on span "Hébergement" at bounding box center [82, 367] width 74 height 15
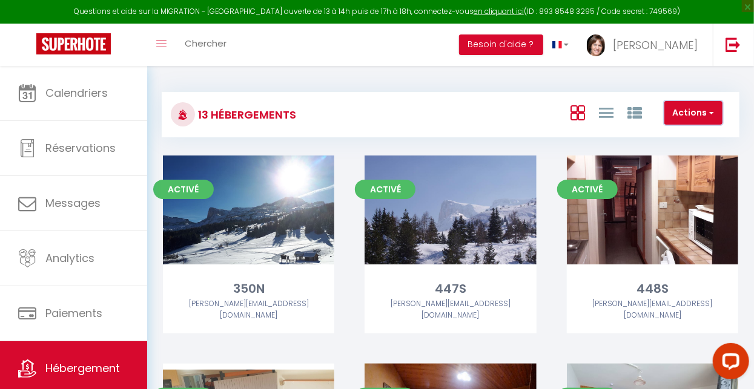
click at [703, 111] on button "Actions" at bounding box center [693, 113] width 58 height 24
click at [711, 121] on button "Actions" at bounding box center [693, 113] width 58 height 24
click at [291, 223] on div at bounding box center [377, 194] width 754 height 389
click at [613, 117] on icon at bounding box center [606, 112] width 15 height 15
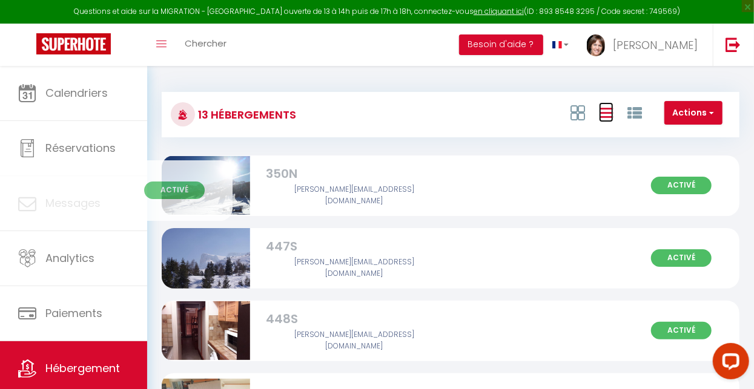
scroll to position [1, 0]
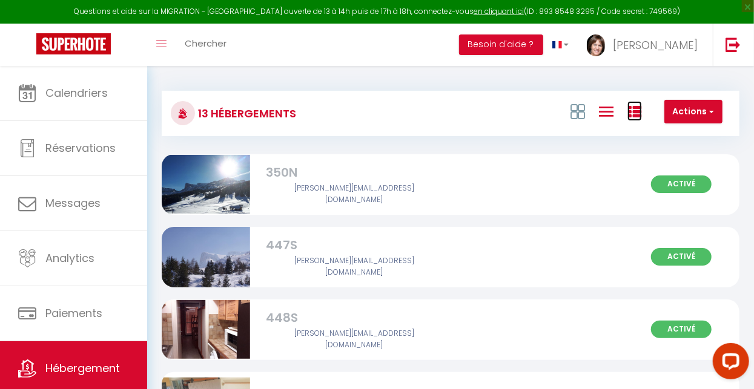
click at [639, 116] on icon at bounding box center [634, 112] width 15 height 15
click at [640, 117] on icon at bounding box center [634, 112] width 15 height 15
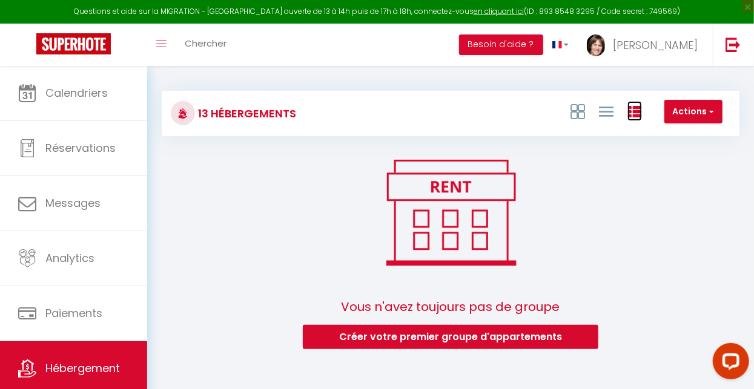
click at [639, 114] on icon at bounding box center [634, 112] width 15 height 15
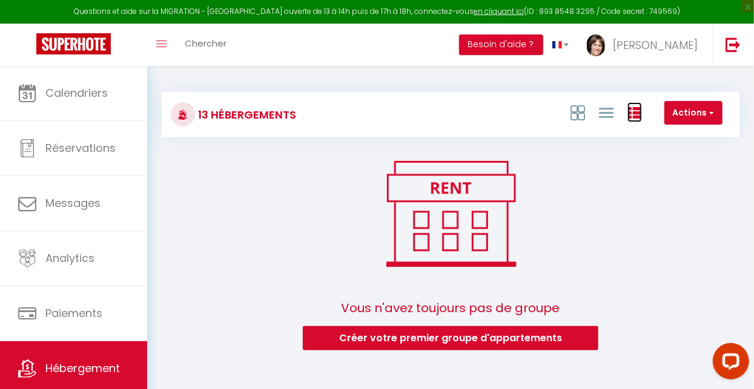
scroll to position [0, 0]
click at [608, 113] on icon at bounding box center [606, 112] width 15 height 15
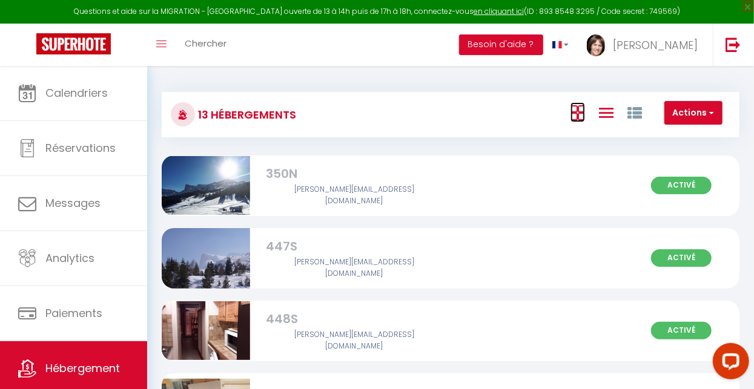
click at [579, 119] on icon at bounding box center [577, 112] width 15 height 15
click at [576, 111] on icon at bounding box center [577, 112] width 15 height 15
